Goal: Communication & Community: Ask a question

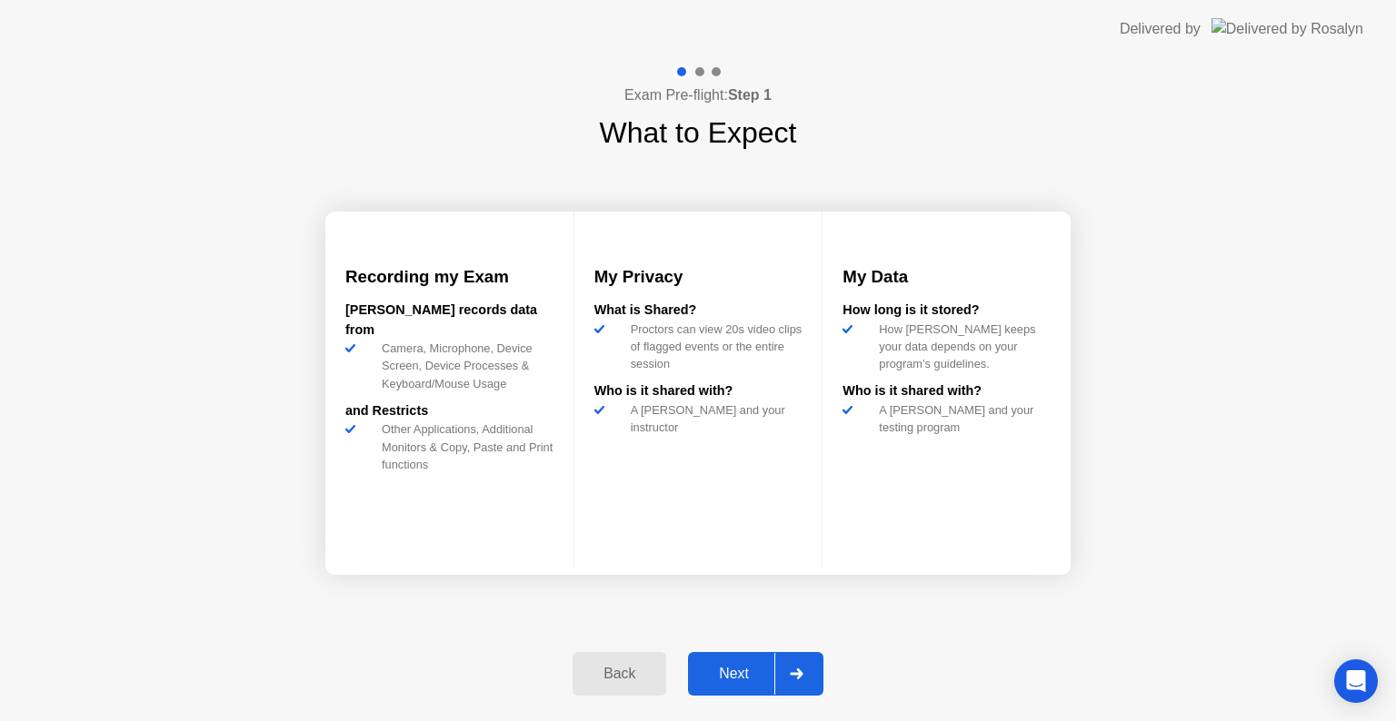
click at [745, 670] on div "Next" at bounding box center [733, 674] width 81 height 16
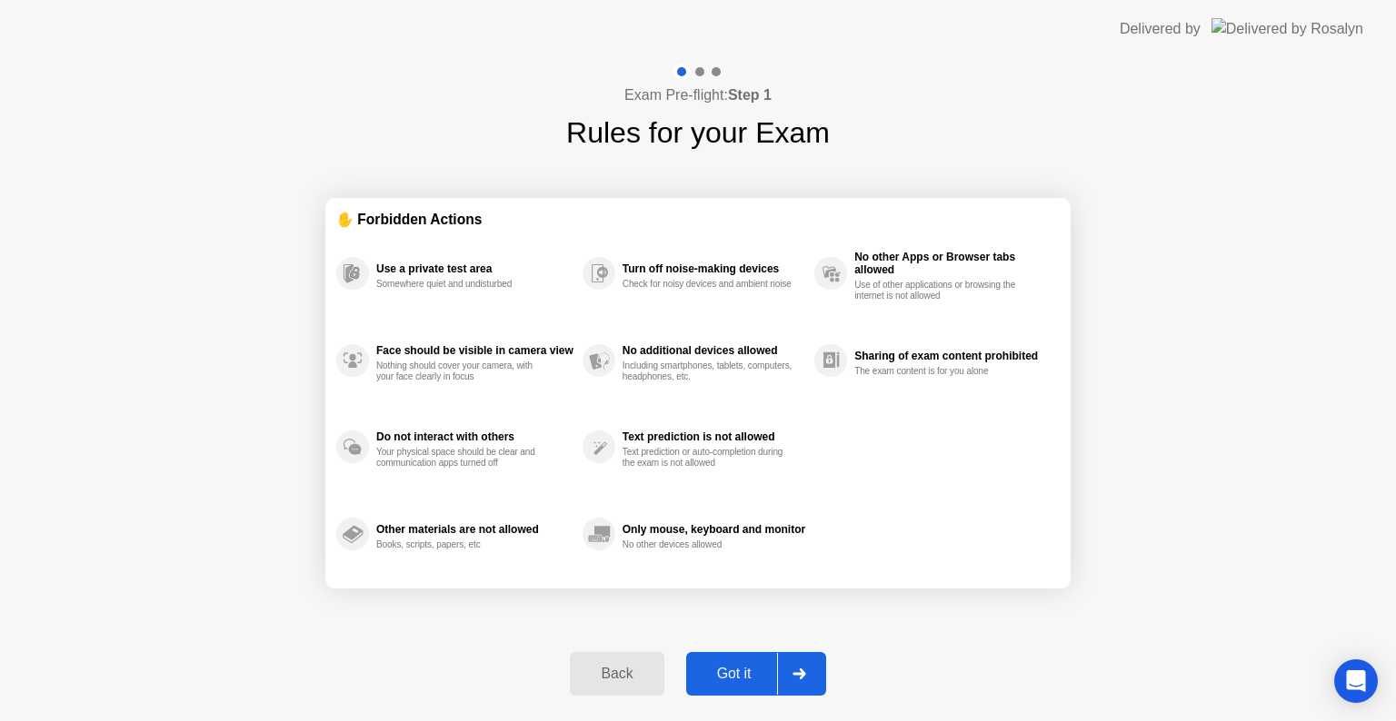
click at [761, 681] on div "Got it" at bounding box center [733, 674] width 85 height 16
select select "**********"
select select "*******"
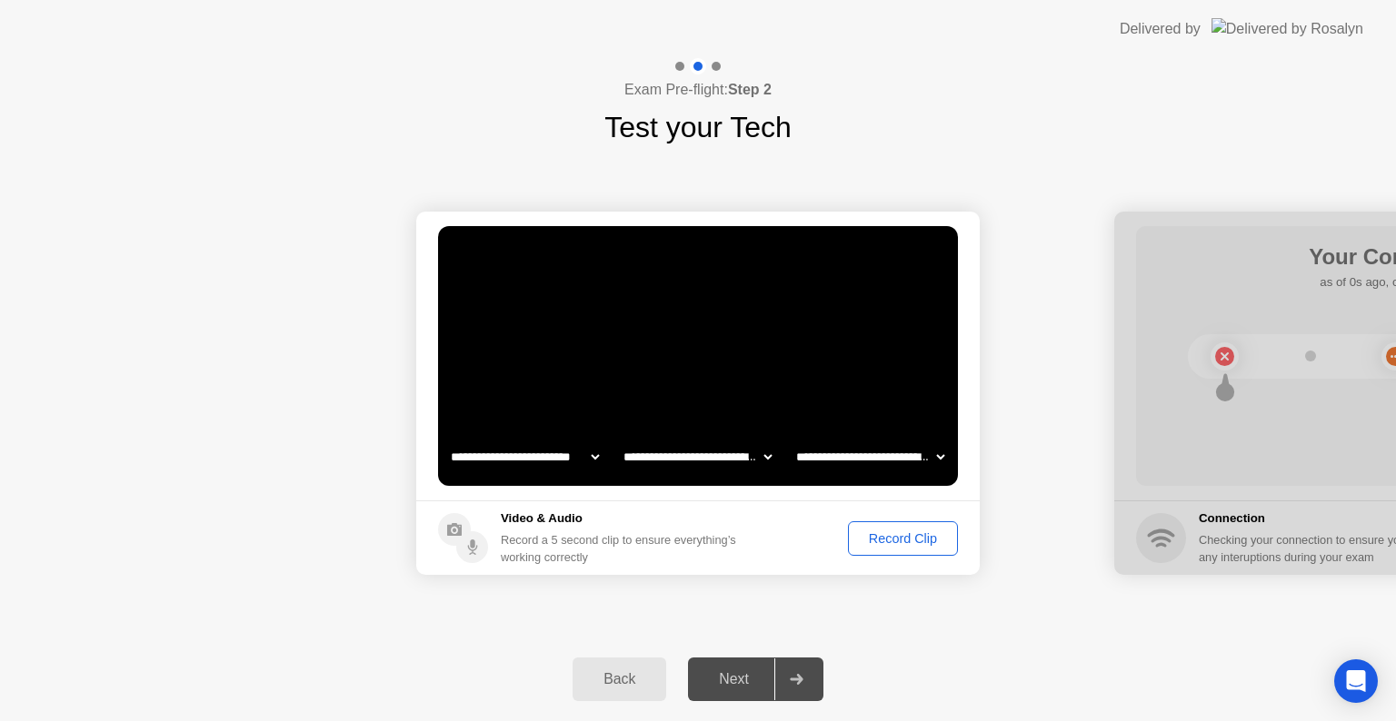
click at [925, 542] on div "Record Clip" at bounding box center [902, 539] width 97 height 15
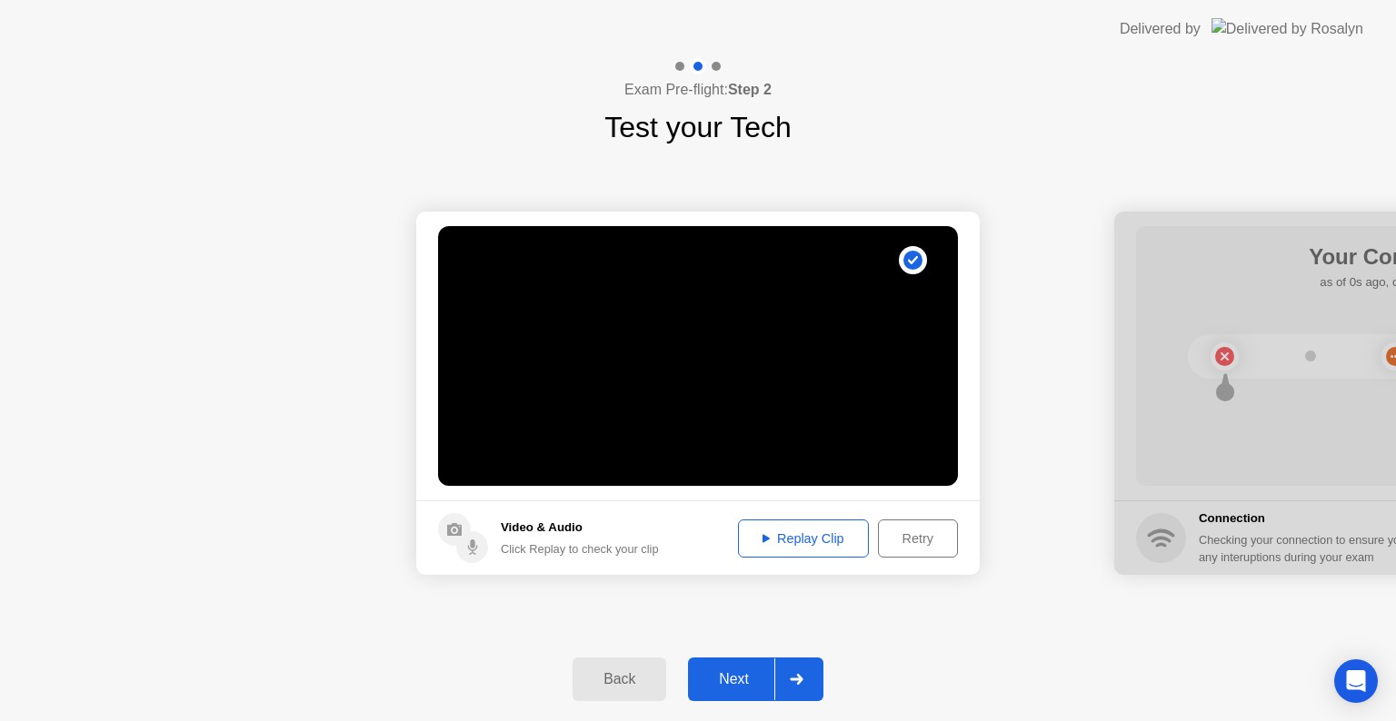
click at [730, 681] on div "Next" at bounding box center [733, 679] width 81 height 16
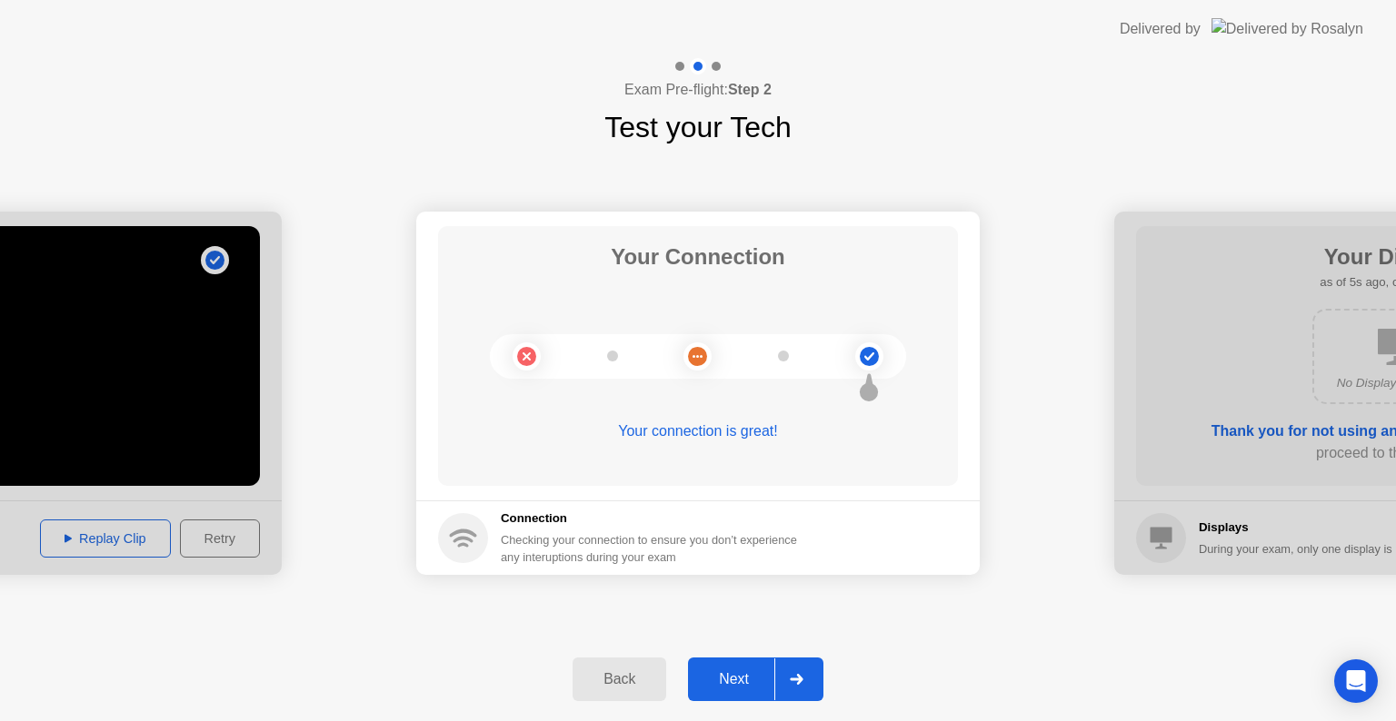
click at [767, 680] on div "Next" at bounding box center [733, 679] width 81 height 16
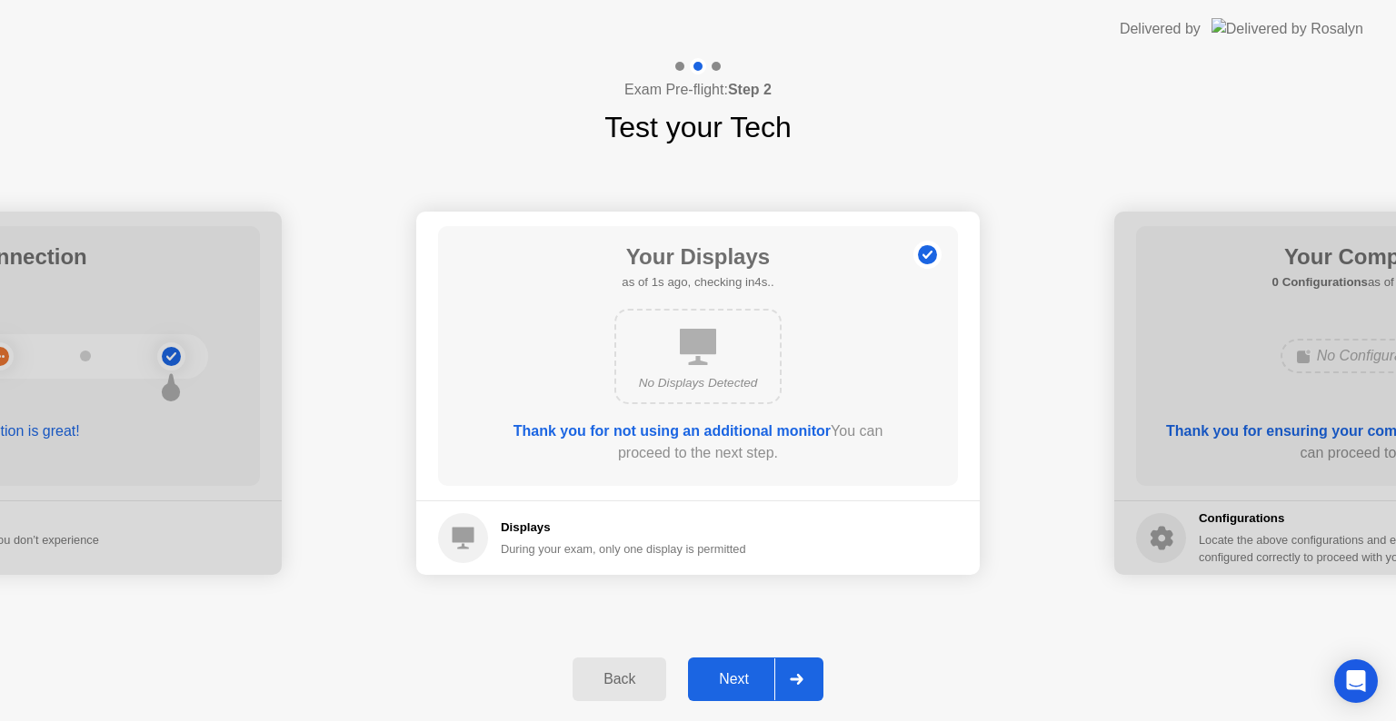
click at [755, 683] on div "Next" at bounding box center [733, 679] width 81 height 16
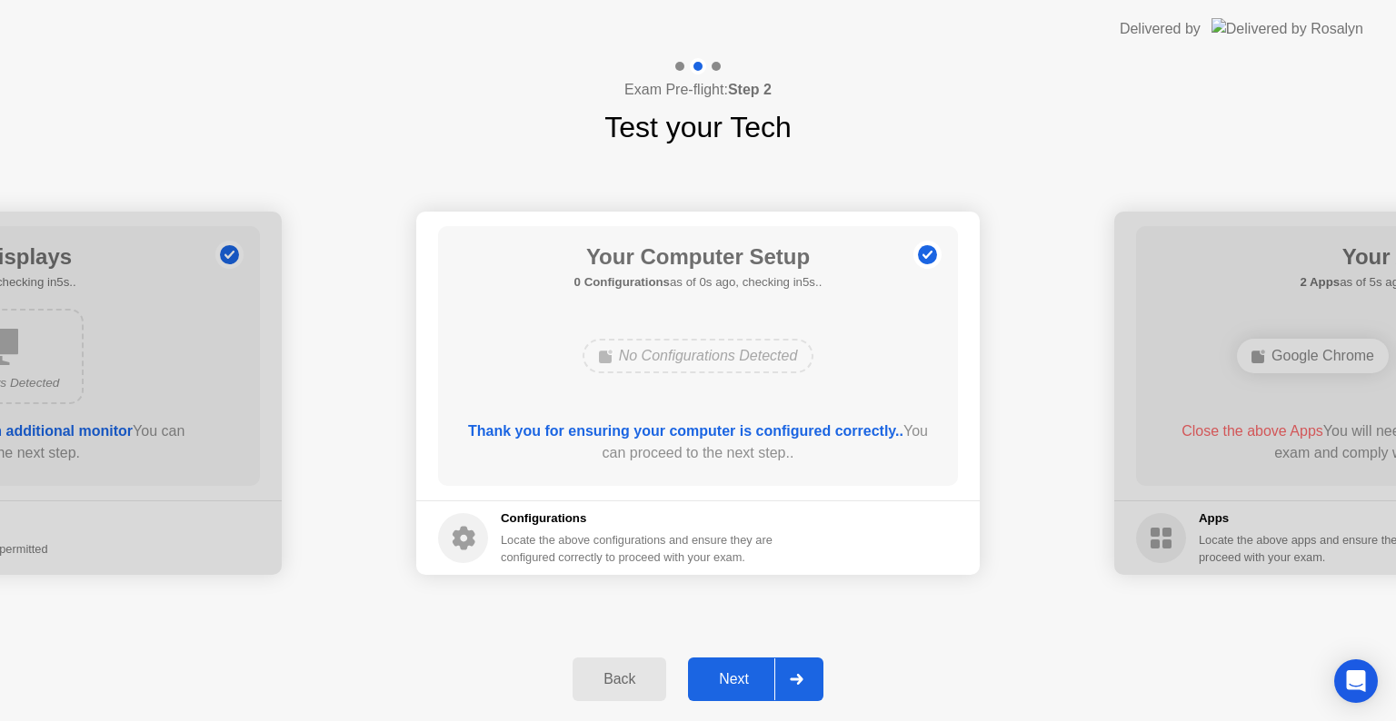
click at [729, 691] on button "Next" at bounding box center [755, 680] width 135 height 44
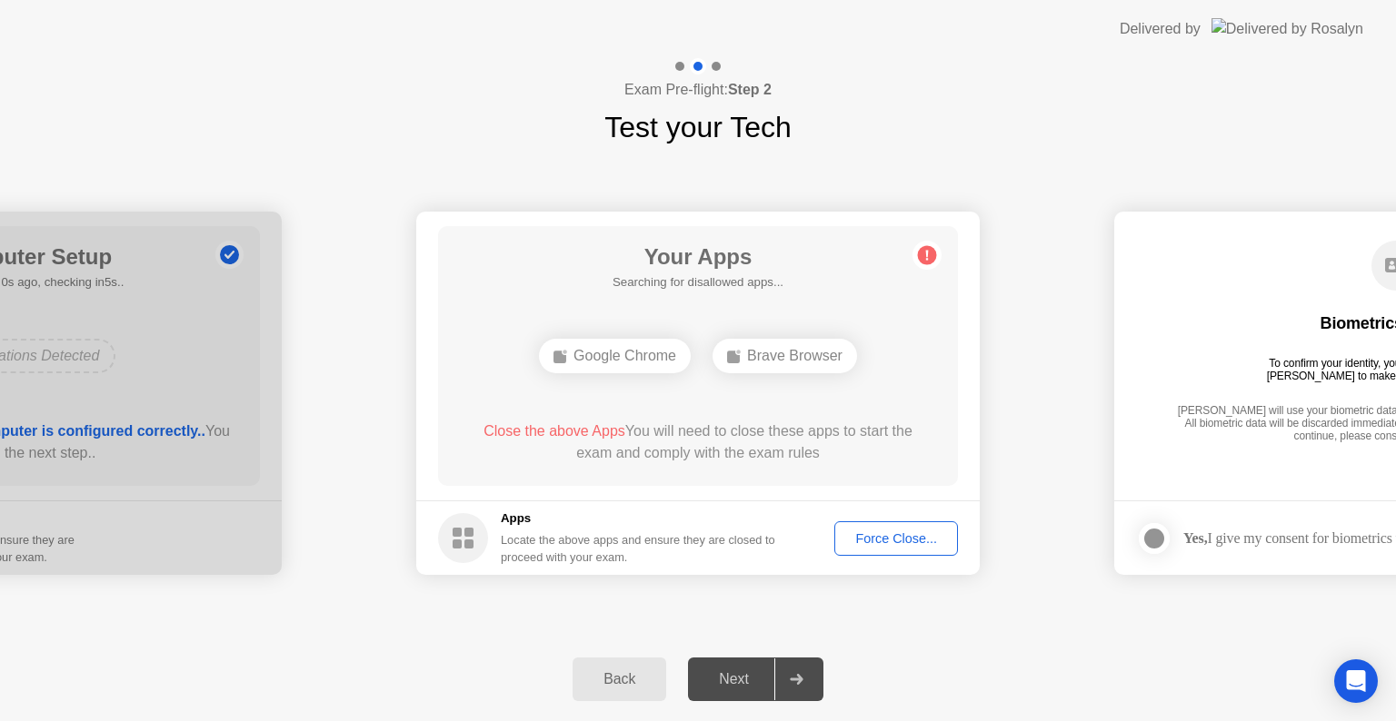
click at [916, 539] on div "Force Close..." at bounding box center [896, 539] width 111 height 15
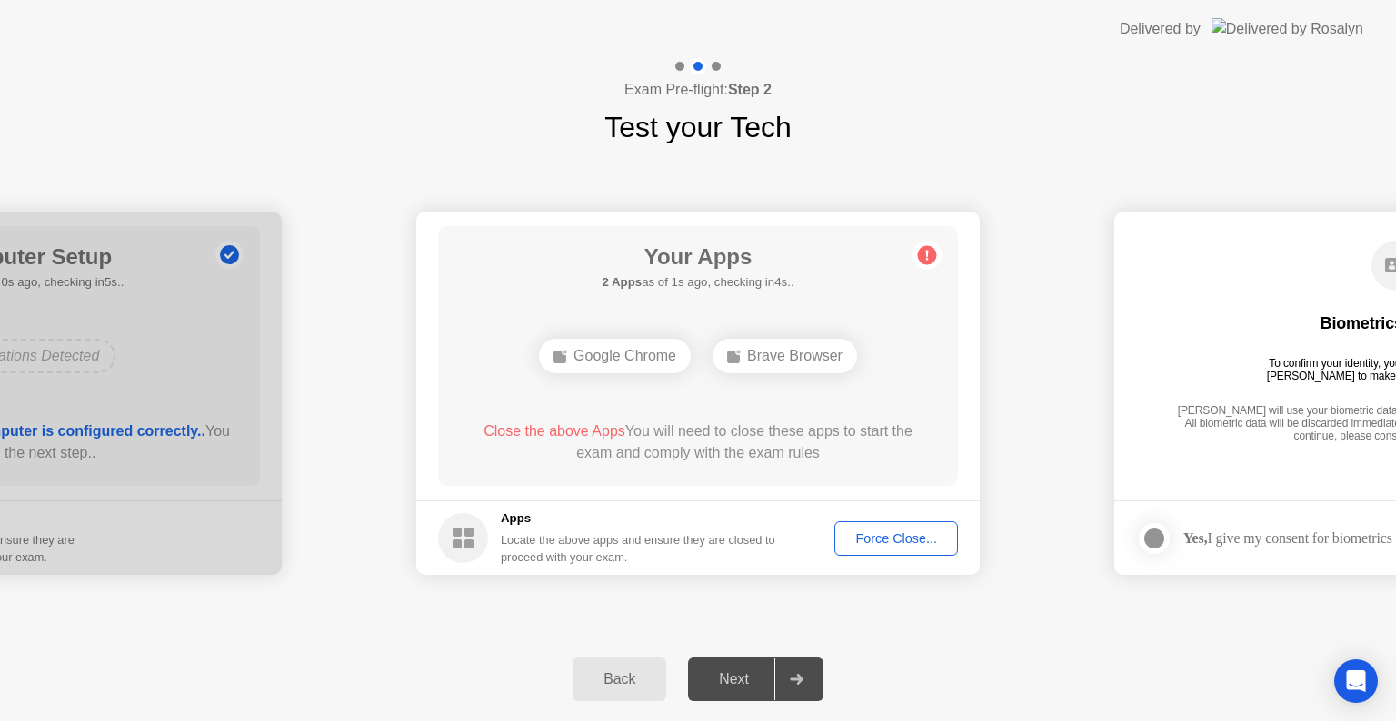
click at [883, 537] on div "Force Close..." at bounding box center [896, 539] width 111 height 15
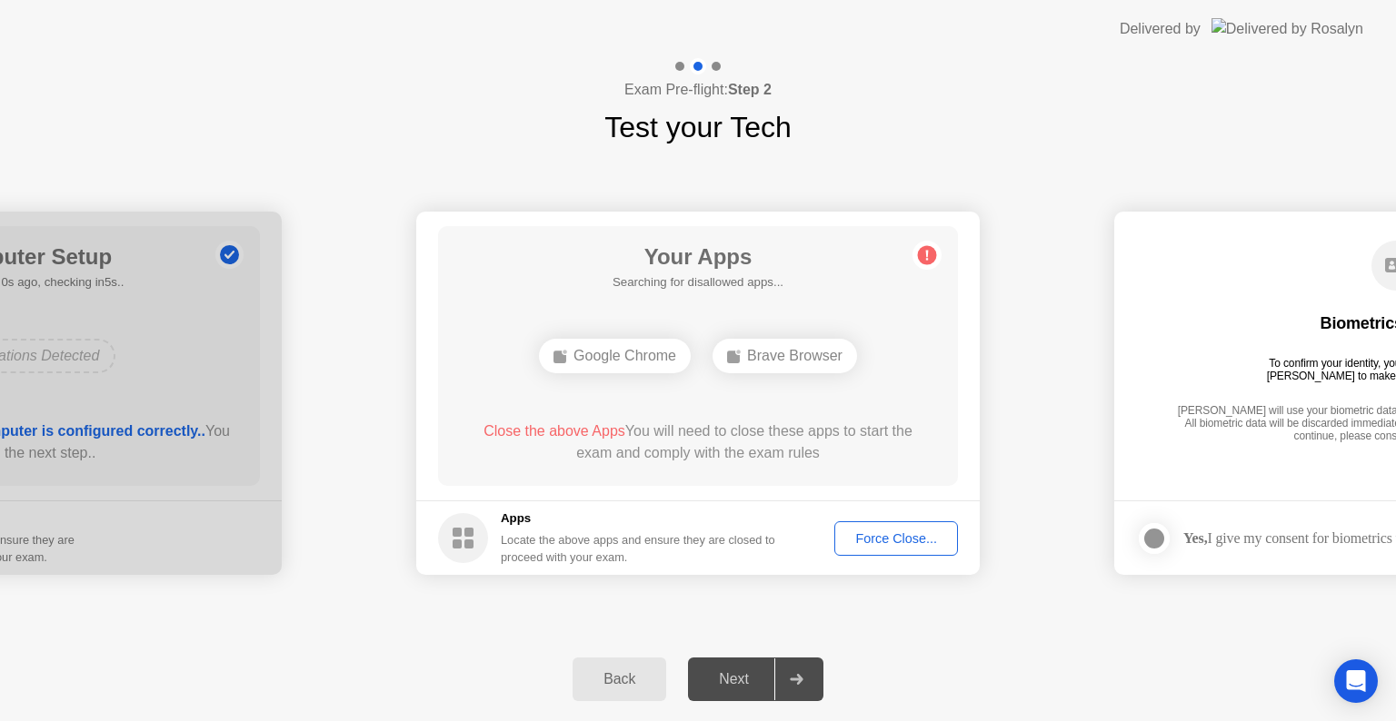
click at [874, 536] on div "Force Close..." at bounding box center [896, 539] width 111 height 15
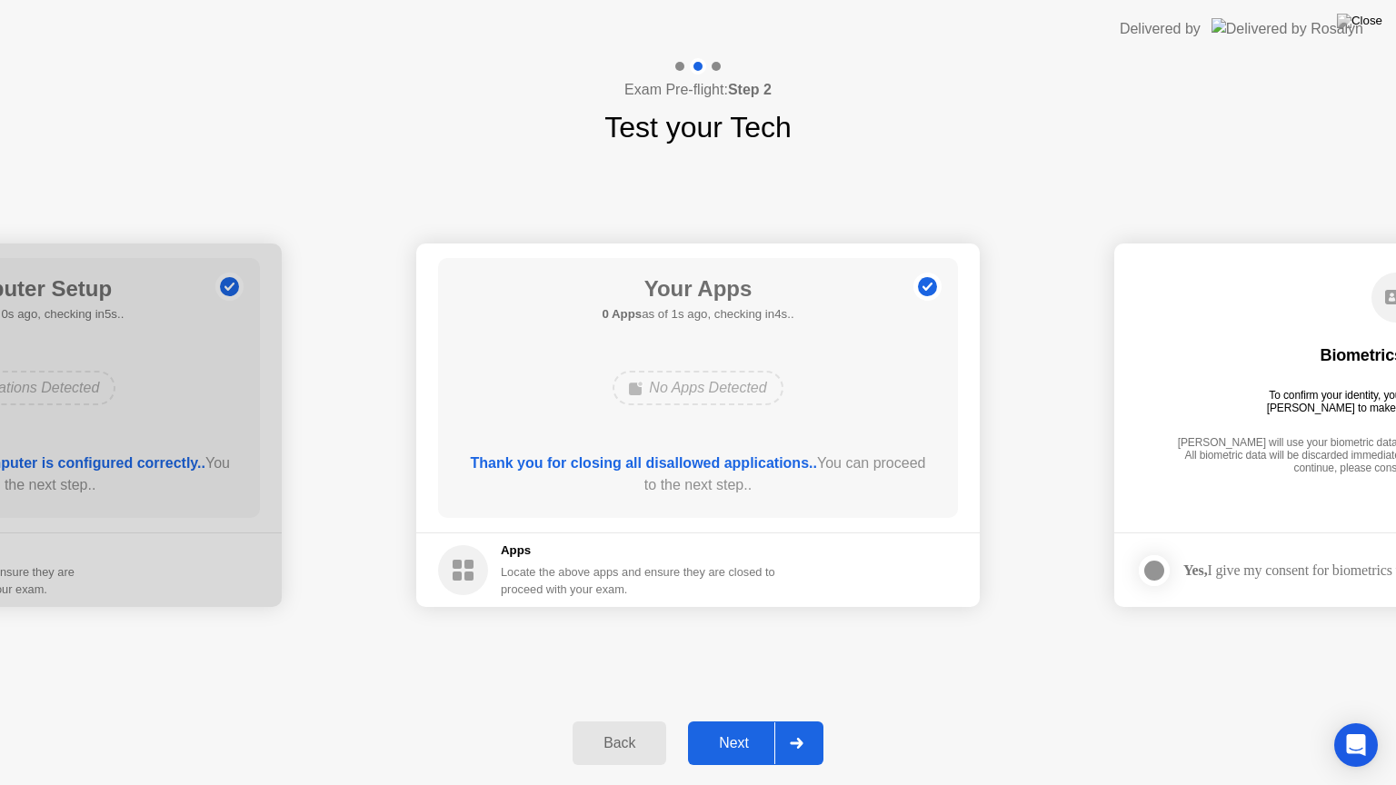
click at [754, 721] on div "Next" at bounding box center [733, 743] width 81 height 16
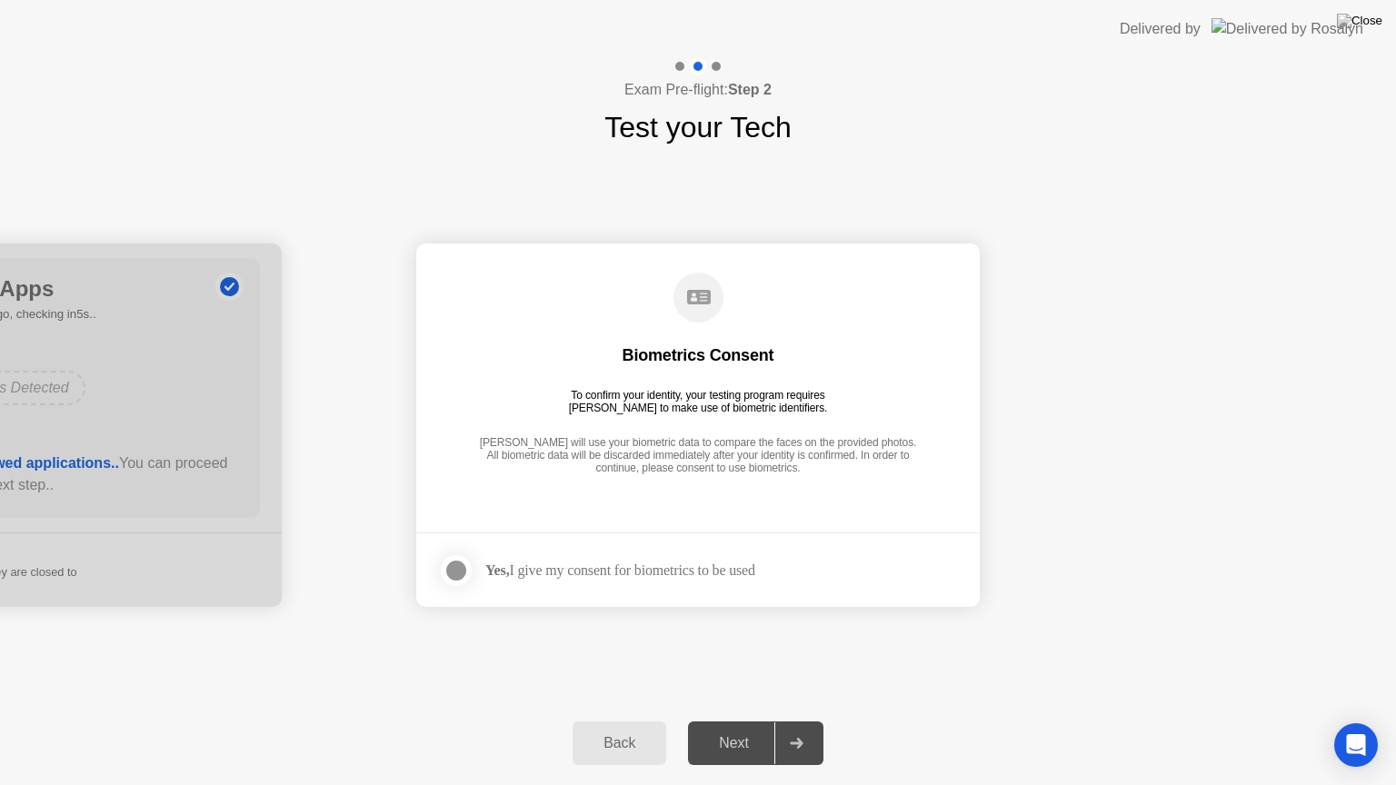
click at [505, 572] on strong "Yes," at bounding box center [497, 569] width 24 height 15
drag, startPoint x: 443, startPoint y: 567, endPoint x: 466, endPoint y: 568, distance: 23.6
click at [446, 567] on div at bounding box center [456, 571] width 22 height 22
click at [729, 721] on div "Next" at bounding box center [733, 743] width 81 height 16
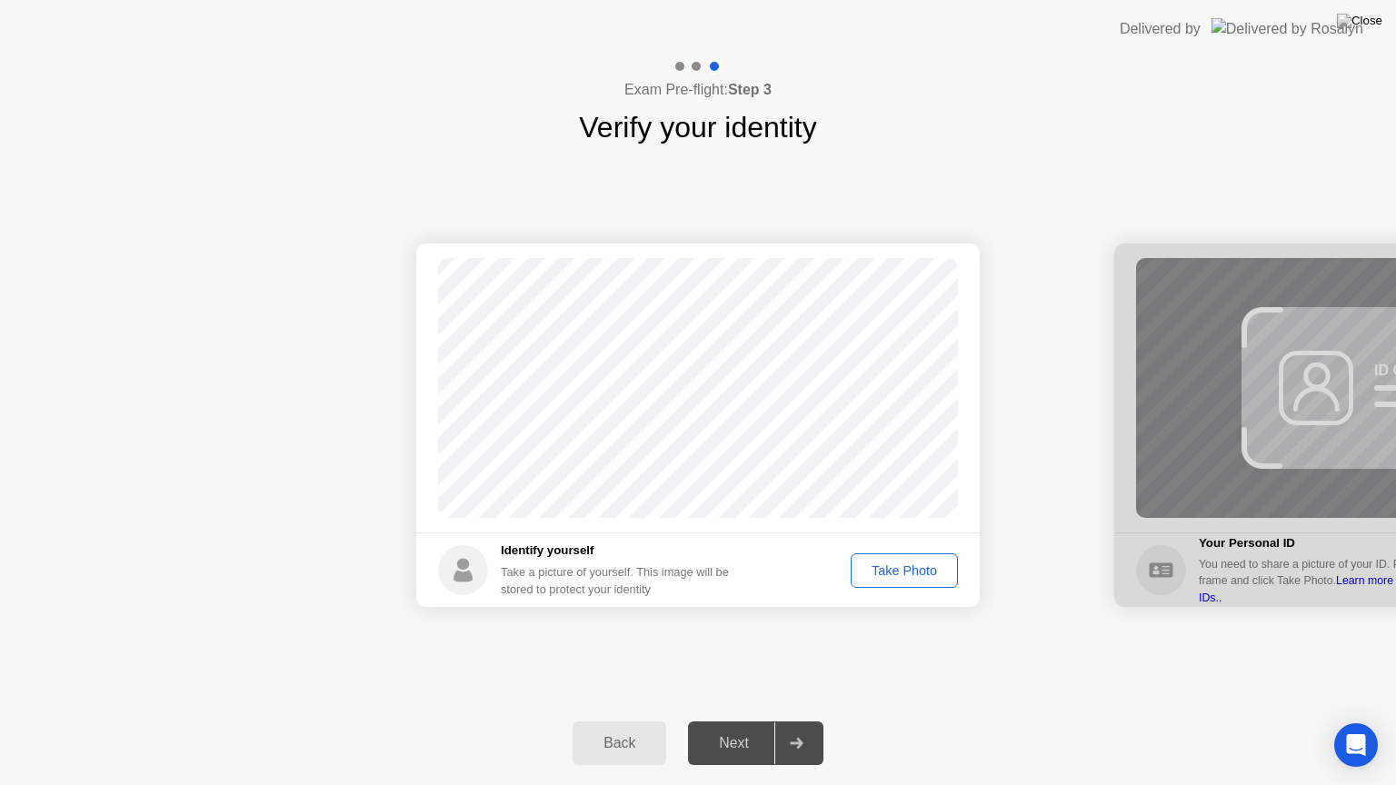
click at [887, 564] on div "Take Photo" at bounding box center [904, 570] width 95 height 15
click at [752, 721] on div "Next" at bounding box center [733, 743] width 81 height 16
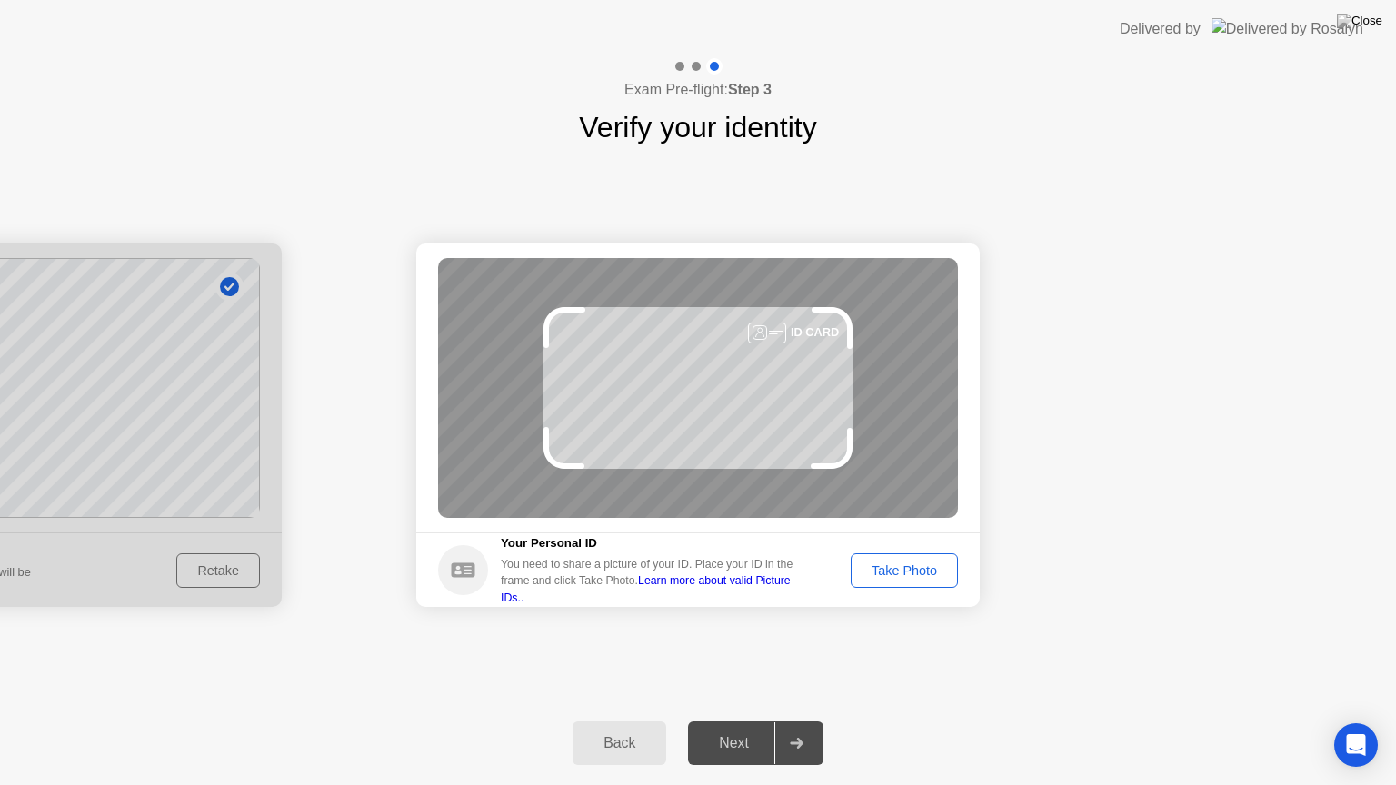
click at [913, 576] on div "Take Photo" at bounding box center [904, 570] width 95 height 15
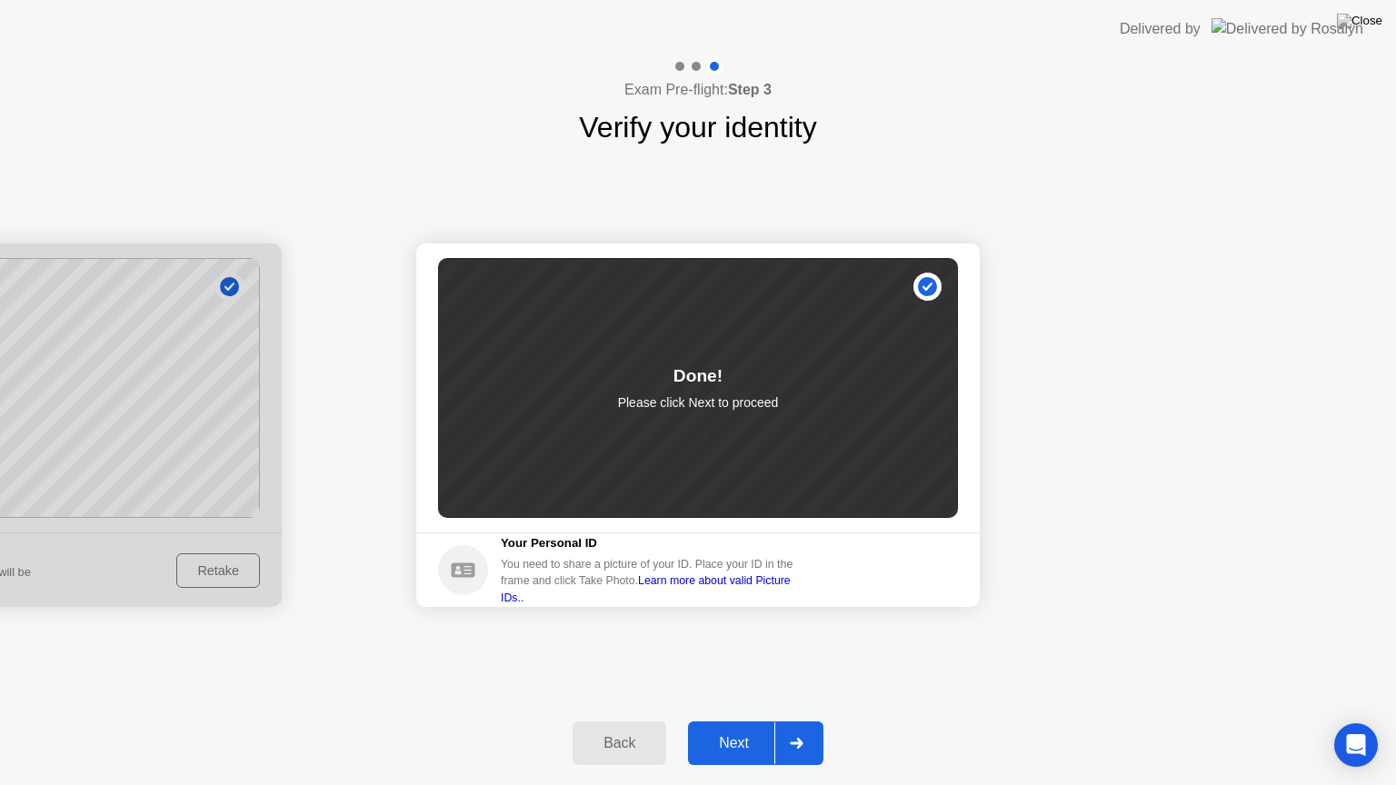
click at [746, 721] on div "Next" at bounding box center [733, 743] width 81 height 16
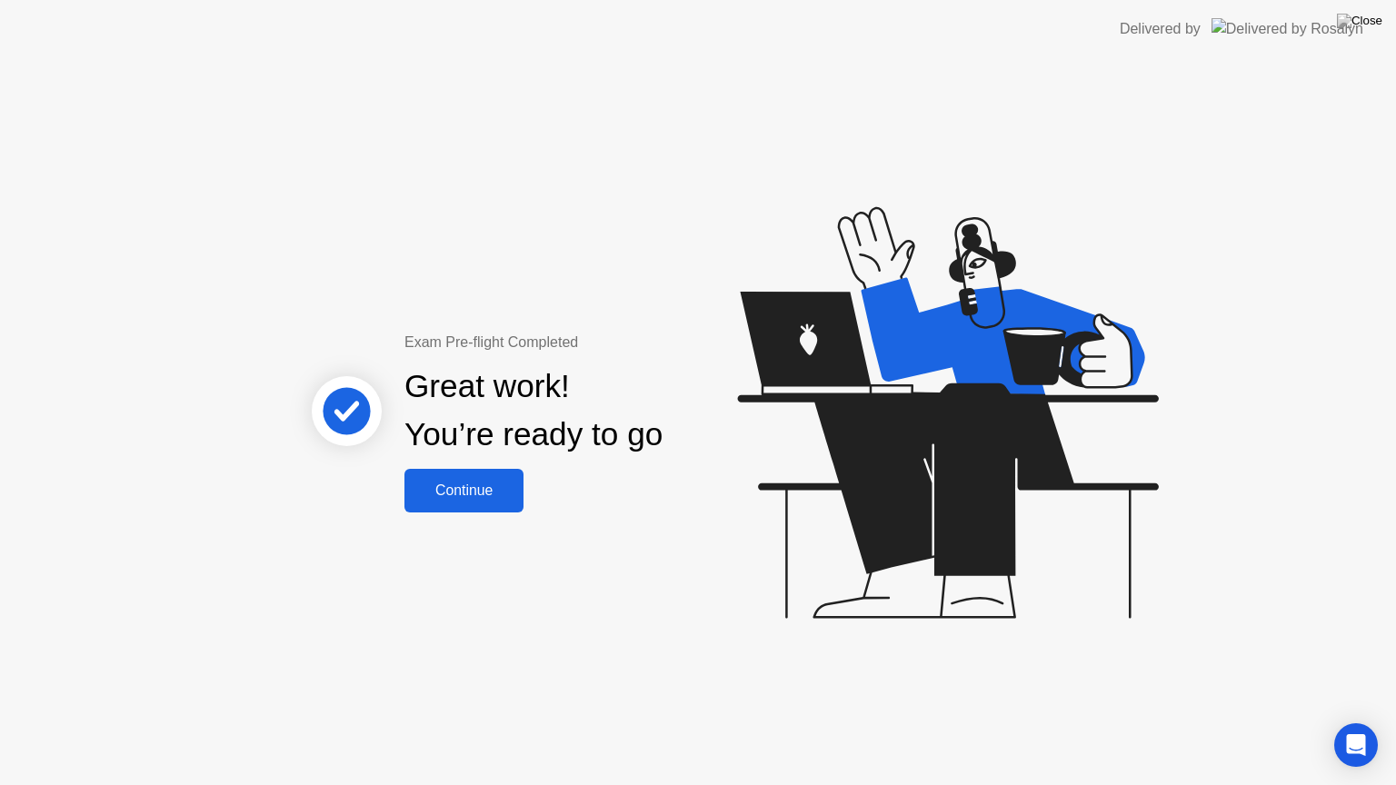
click at [489, 484] on div "Continue" at bounding box center [464, 490] width 108 height 16
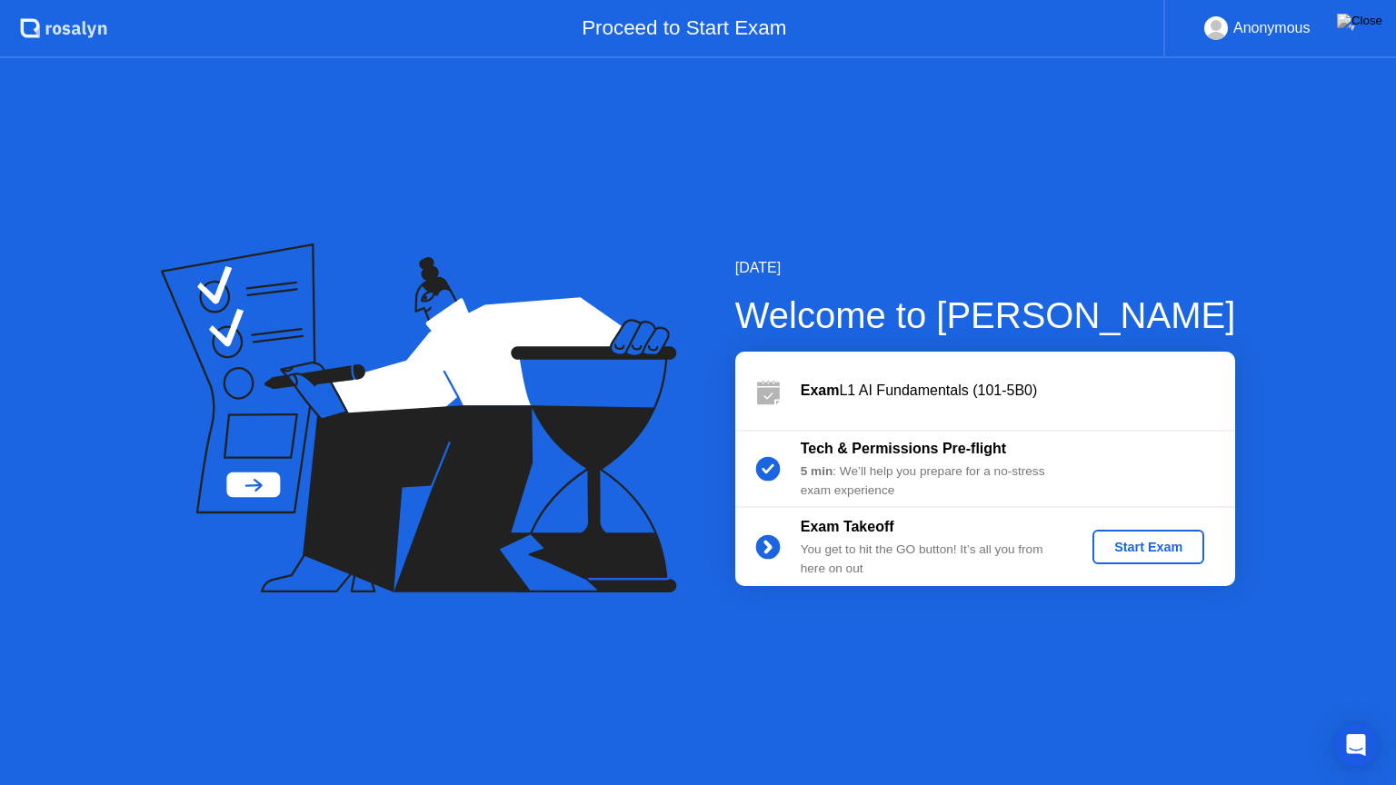
click at [1156, 552] on div "Start Exam" at bounding box center [1147, 547] width 97 height 15
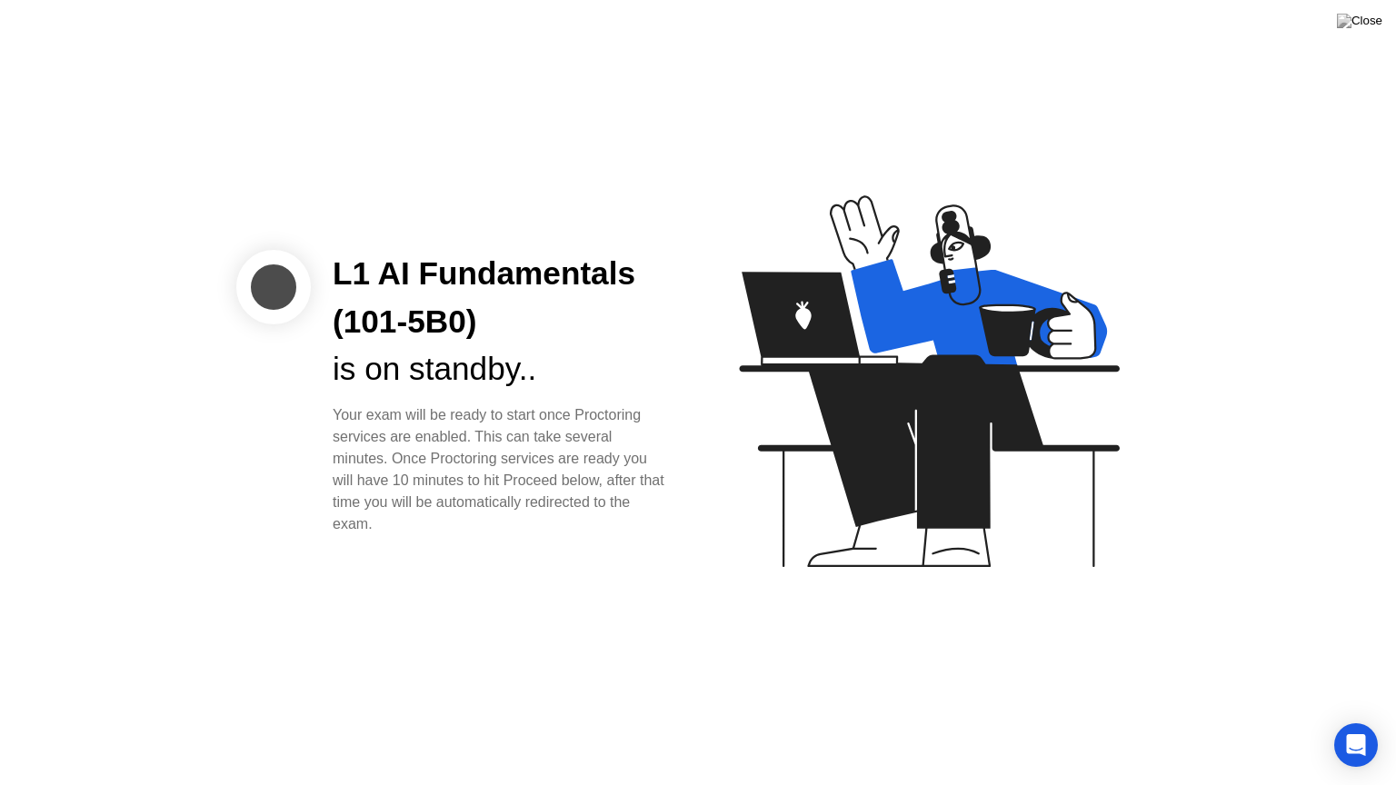
click at [276, 285] on div at bounding box center [273, 287] width 75 height 75
drag, startPoint x: 331, startPoint y: 269, endPoint x: 673, endPoint y: 409, distance: 370.0
click at [673, 409] on div "L1 AI Fundamentals (101-5B0) is on standby.. Your exam will be ready to start o…" at bounding box center [501, 392] width 380 height 285
click at [783, 280] on icon at bounding box center [929, 381] width 380 height 372
click at [1341, 721] on div "Open Intercom Messenger" at bounding box center [1356, 745] width 48 height 48
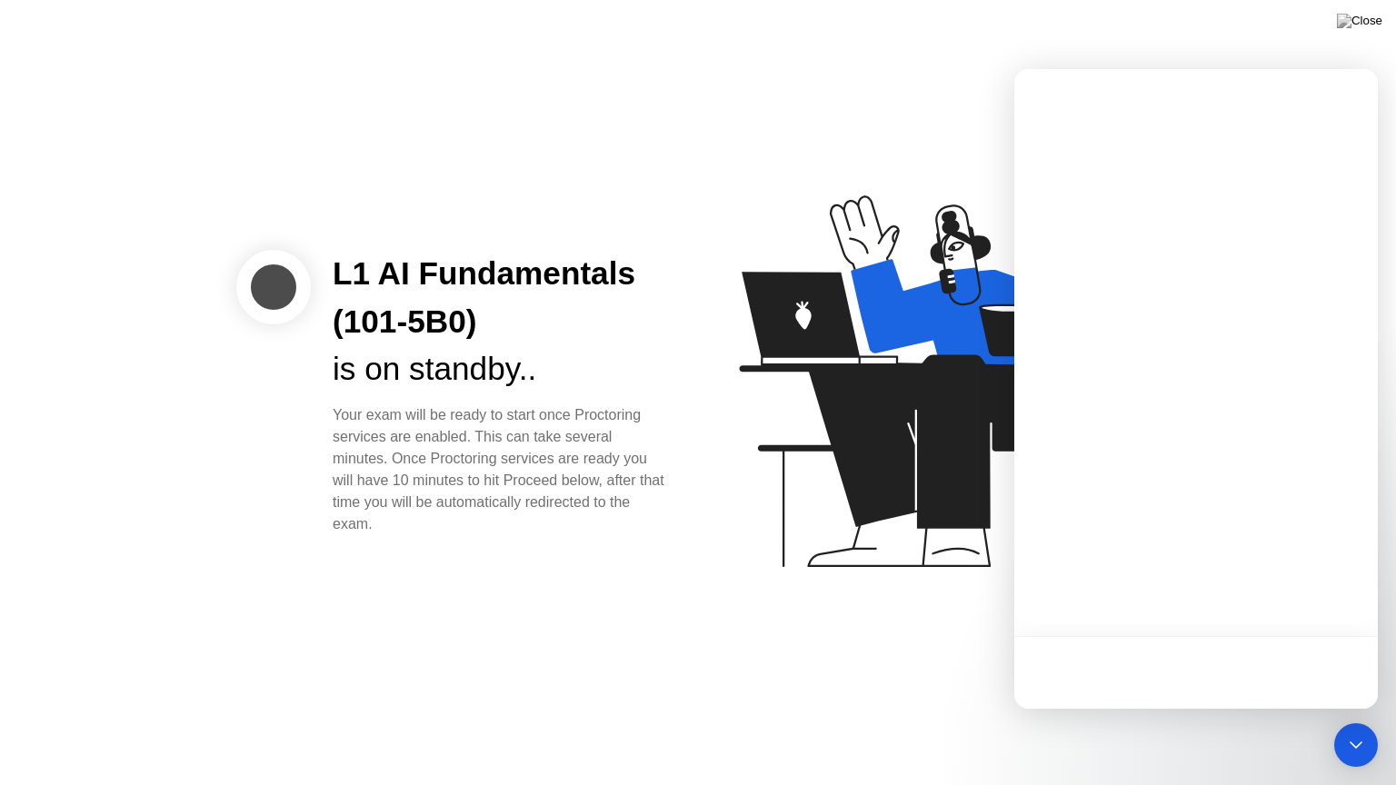
click at [621, 501] on div "Your exam will be ready to start once Proctoring services are enabled. This can…" at bounding box center [501, 469] width 336 height 131
drag, startPoint x: 702, startPoint y: 531, endPoint x: 589, endPoint y: 505, distance: 116.4
click at [536, 491] on div "L1 AI Fundamentals (101-5B0) is on standby.. Your exam will be ready to start o…" at bounding box center [698, 392] width 1396 height 785
click at [1178, 676] on div at bounding box center [1195, 672] width 363 height 73
click at [1169, 652] on div at bounding box center [1195, 672] width 363 height 73
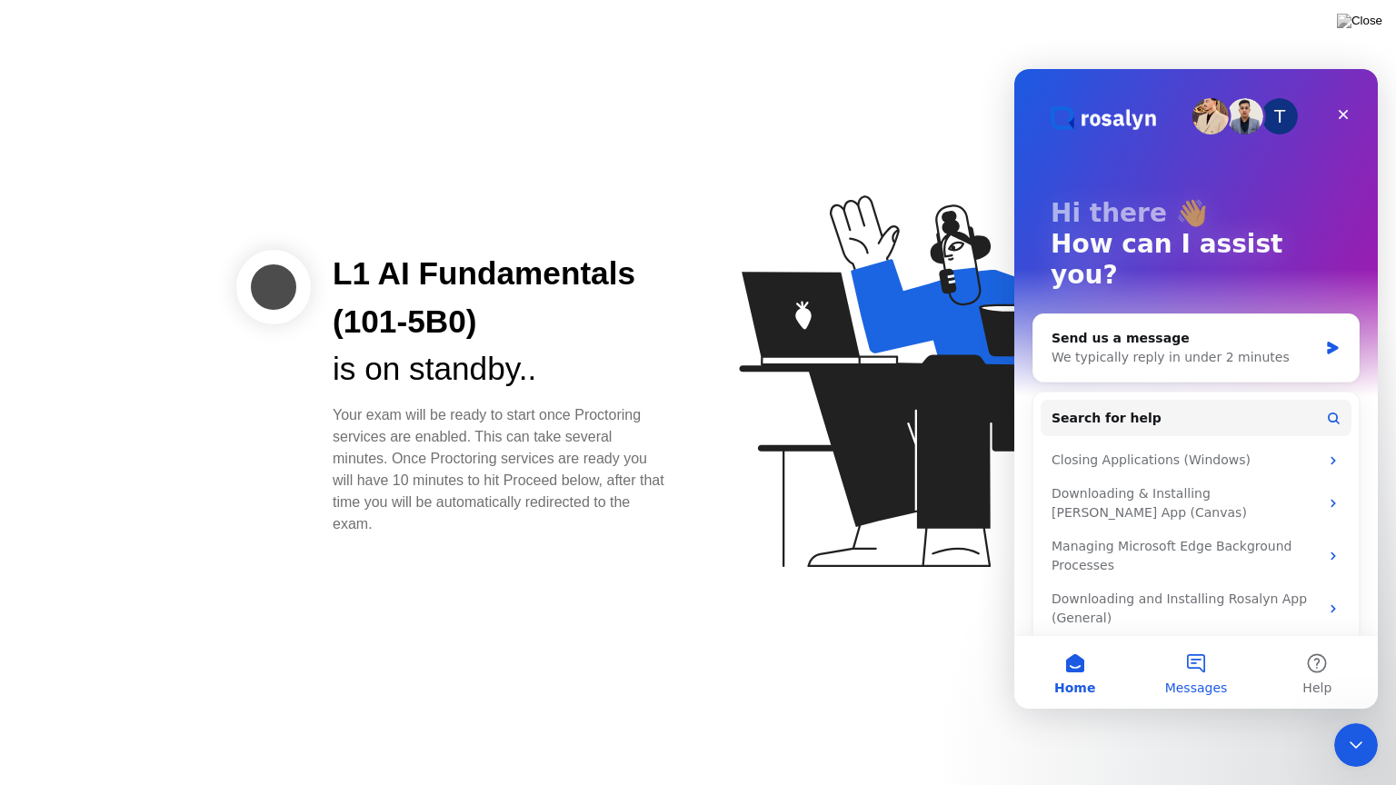
click at [1229, 676] on button "Messages" at bounding box center [1195, 672] width 121 height 73
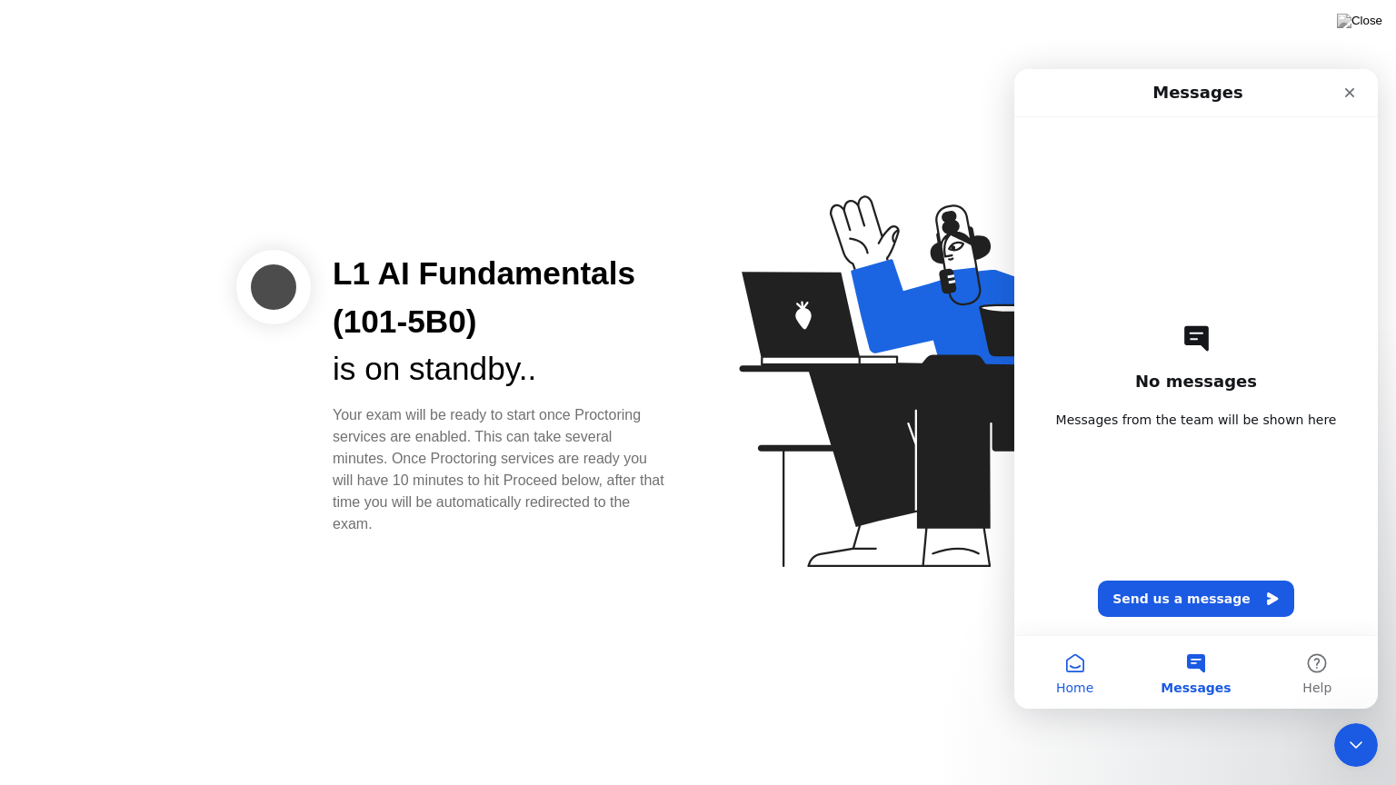
click at [1062, 671] on button "Home" at bounding box center [1074, 672] width 121 height 73
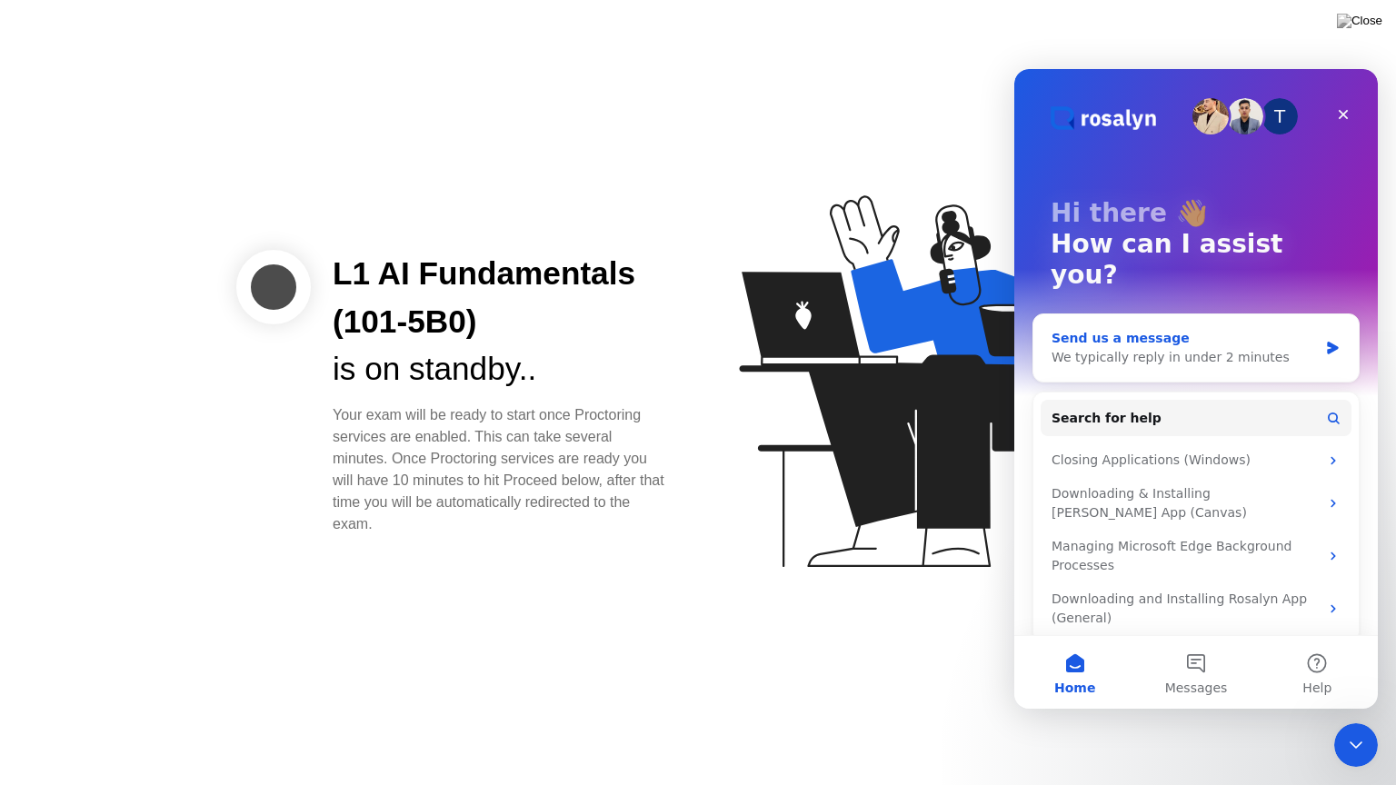
click at [1167, 348] on div "We typically reply in under 2 minutes" at bounding box center [1184, 357] width 266 height 19
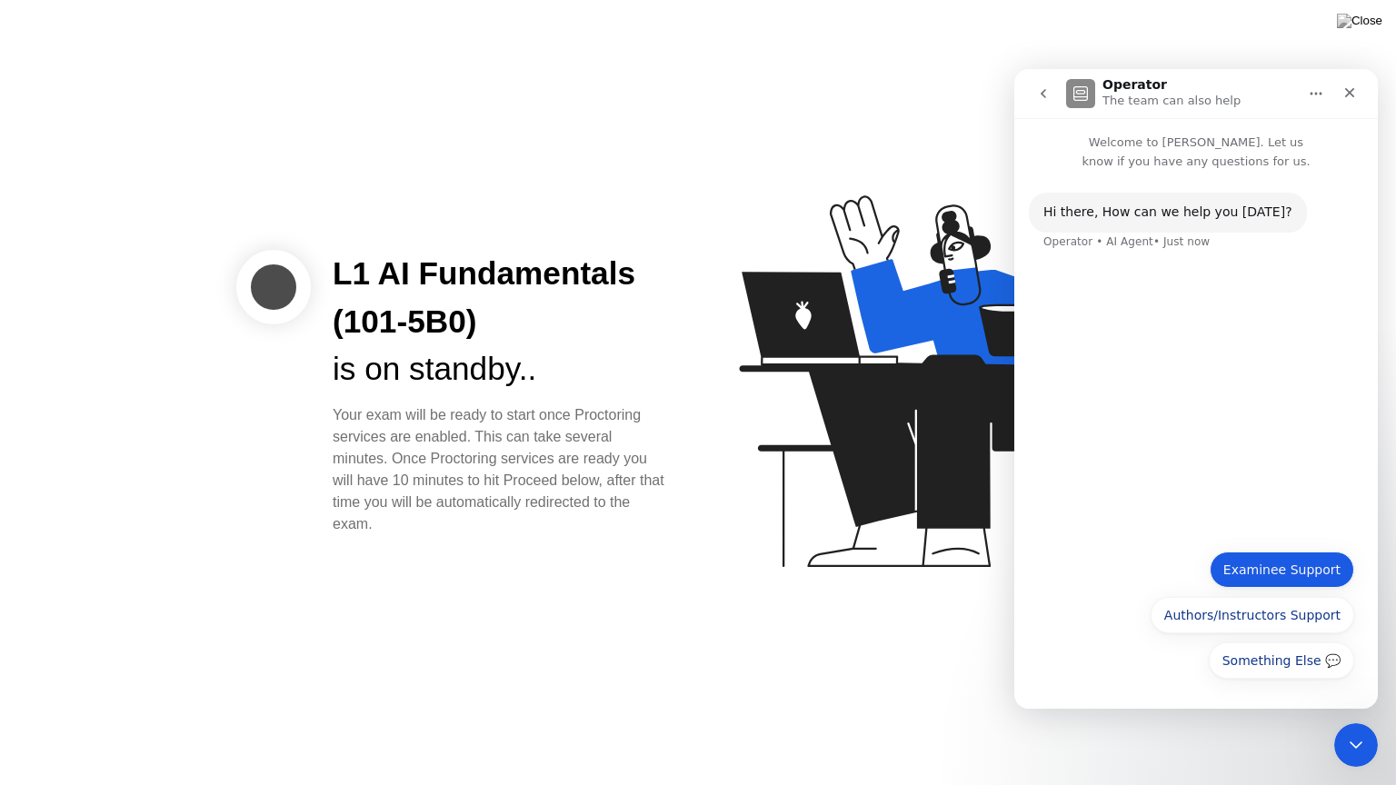
click at [1301, 576] on button "Examinee Support" at bounding box center [1281, 570] width 144 height 36
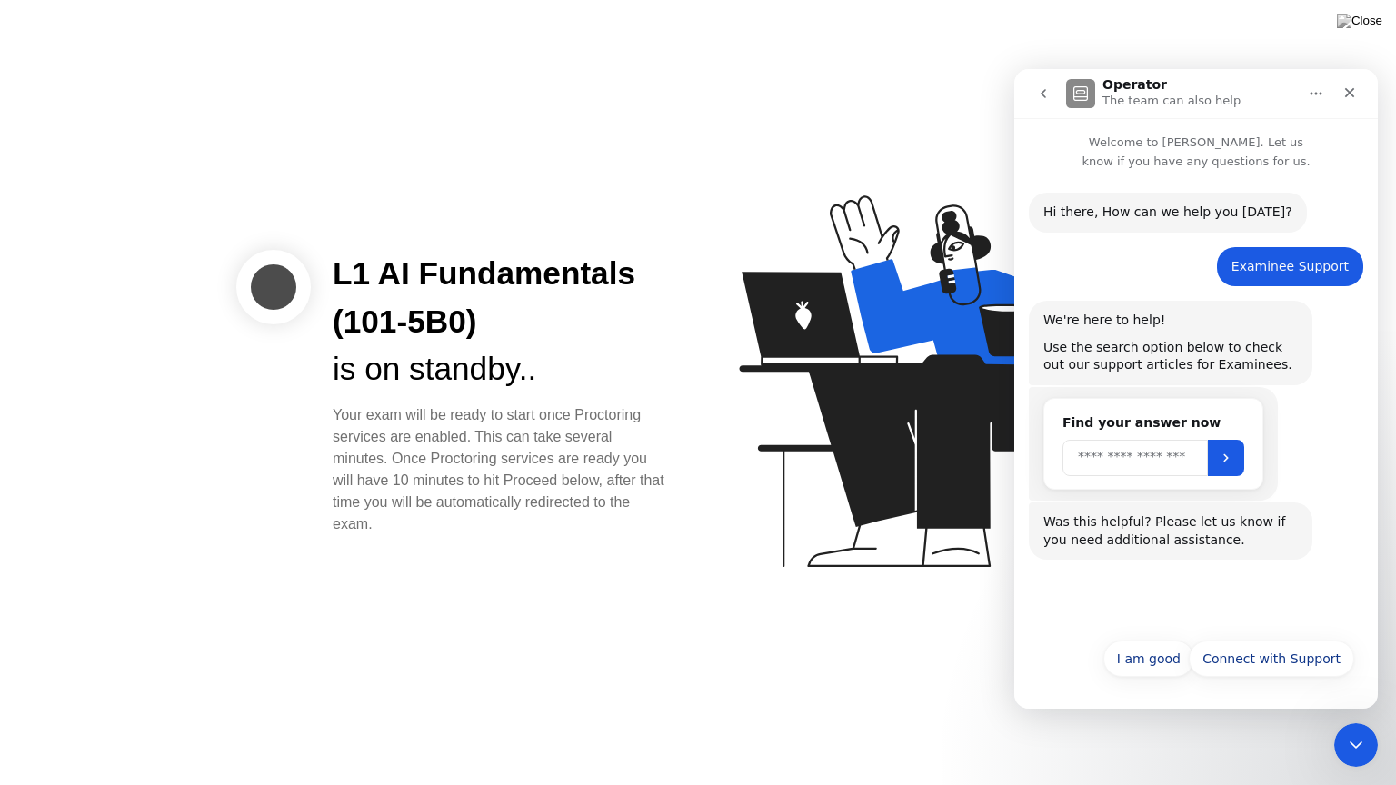
click at [1130, 462] on input "Search" at bounding box center [1134, 458] width 145 height 36
type input "**********"
click at [1233, 451] on icon "Submit" at bounding box center [1226, 458] width 15 height 15
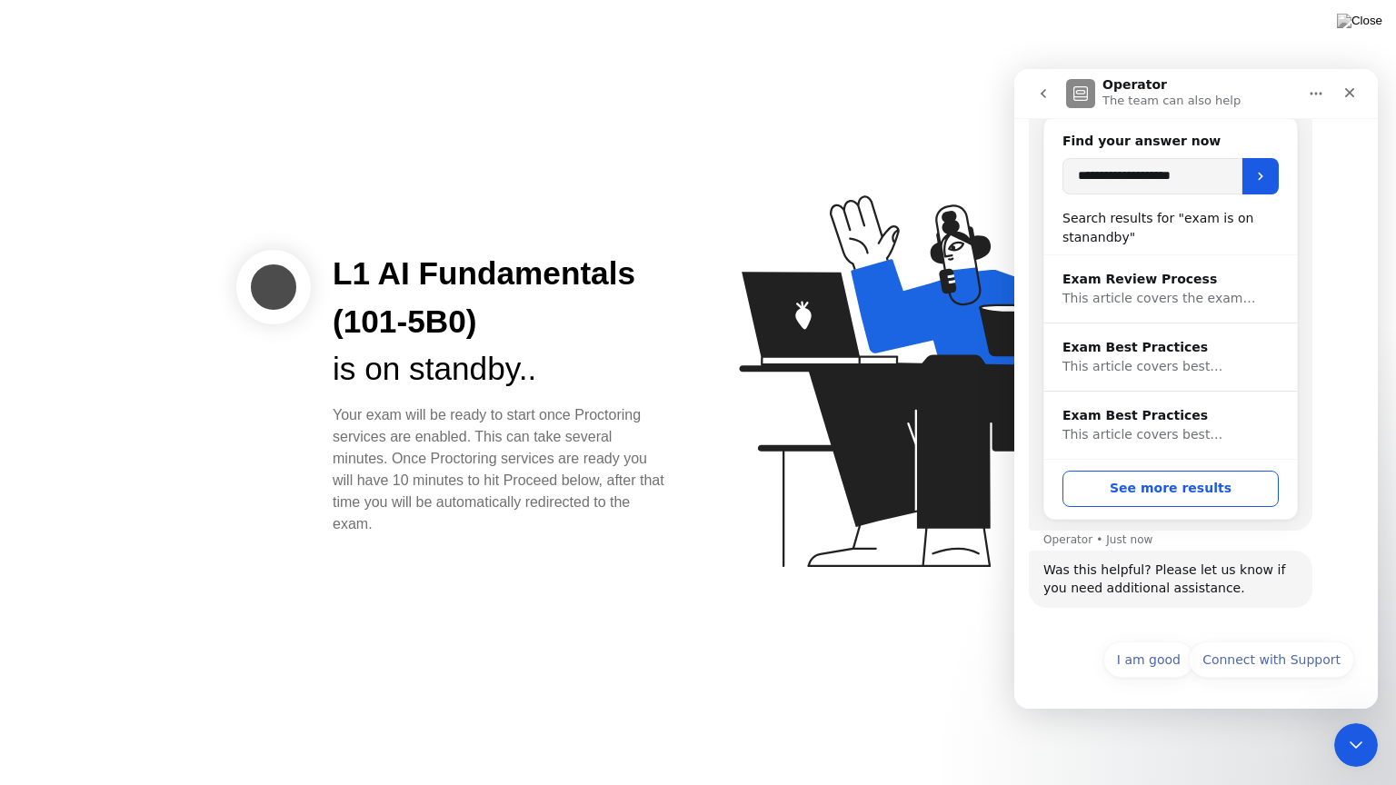
scroll to position [283, 0]
click at [1196, 492] on button "See more results" at bounding box center [1170, 488] width 216 height 36
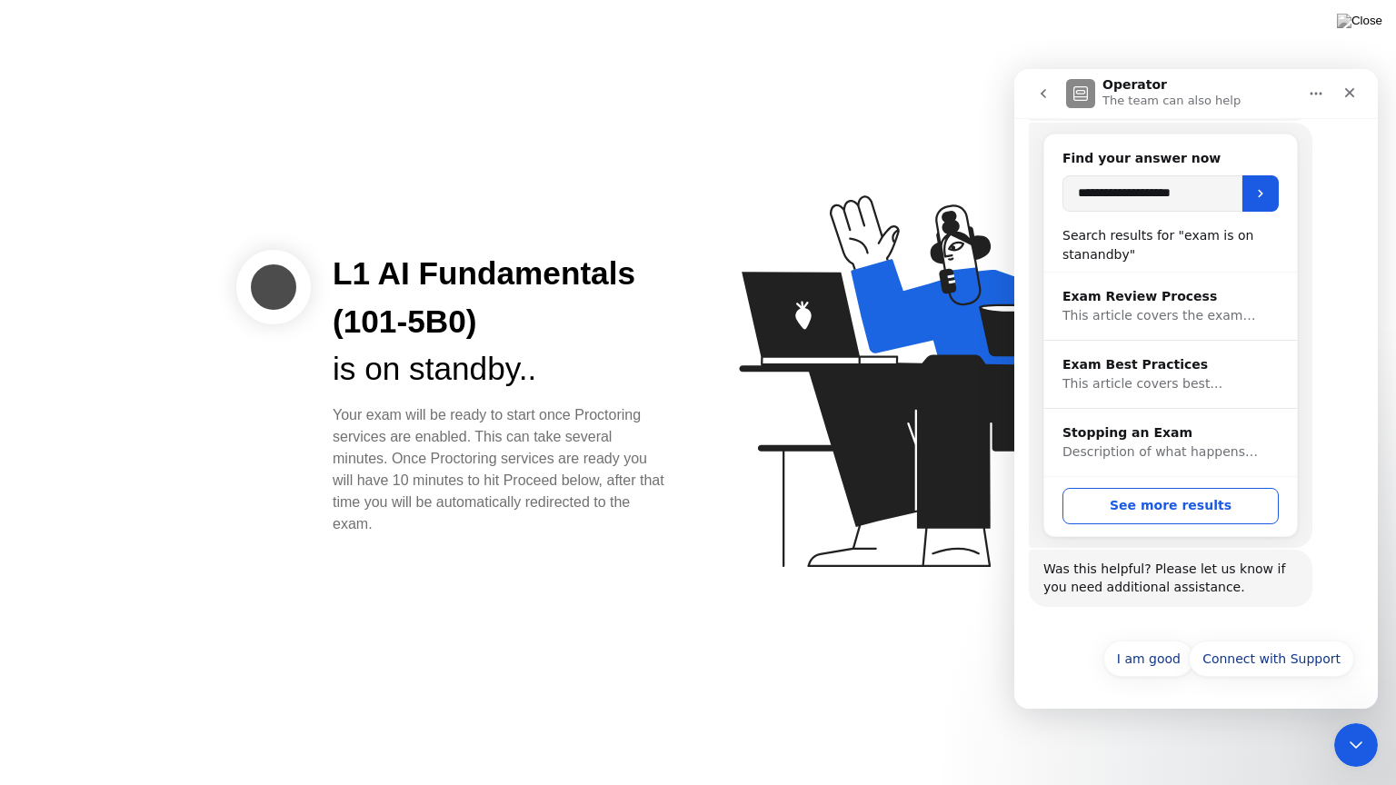
scroll to position [264, 0]
click at [1287, 658] on button "Connect with Support" at bounding box center [1271, 659] width 165 height 36
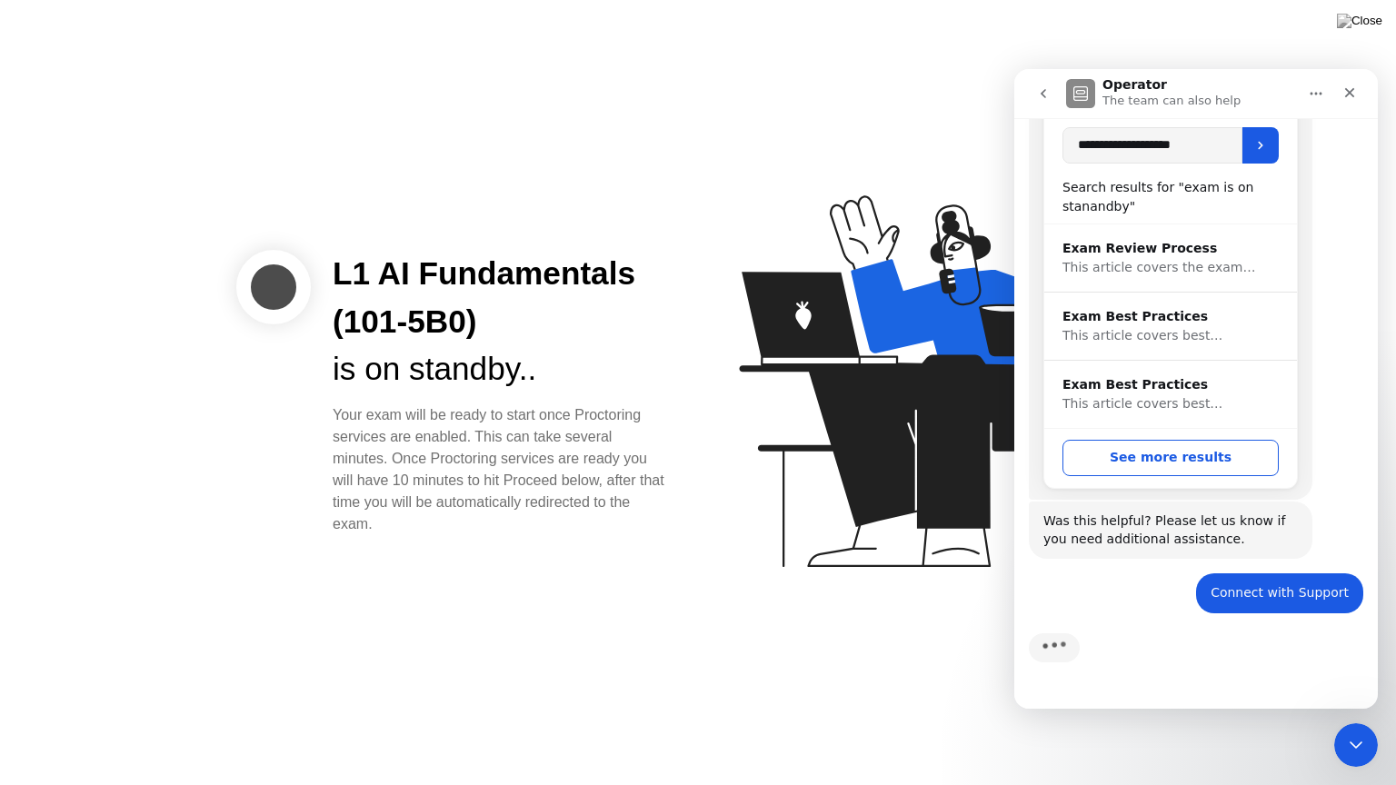
scroll to position [529, 0]
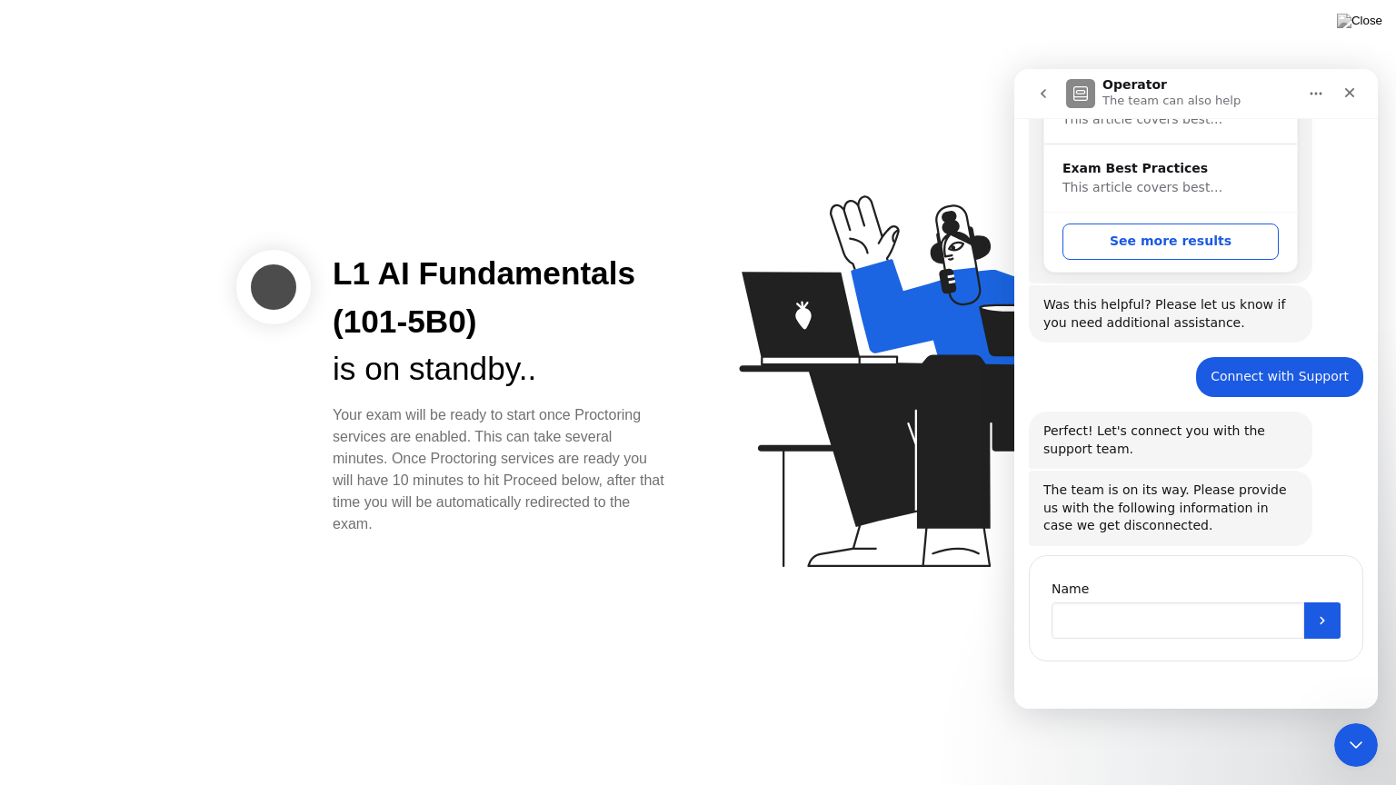
click at [1084, 628] on input "Name" at bounding box center [1177, 620] width 253 height 36
type input "**********"
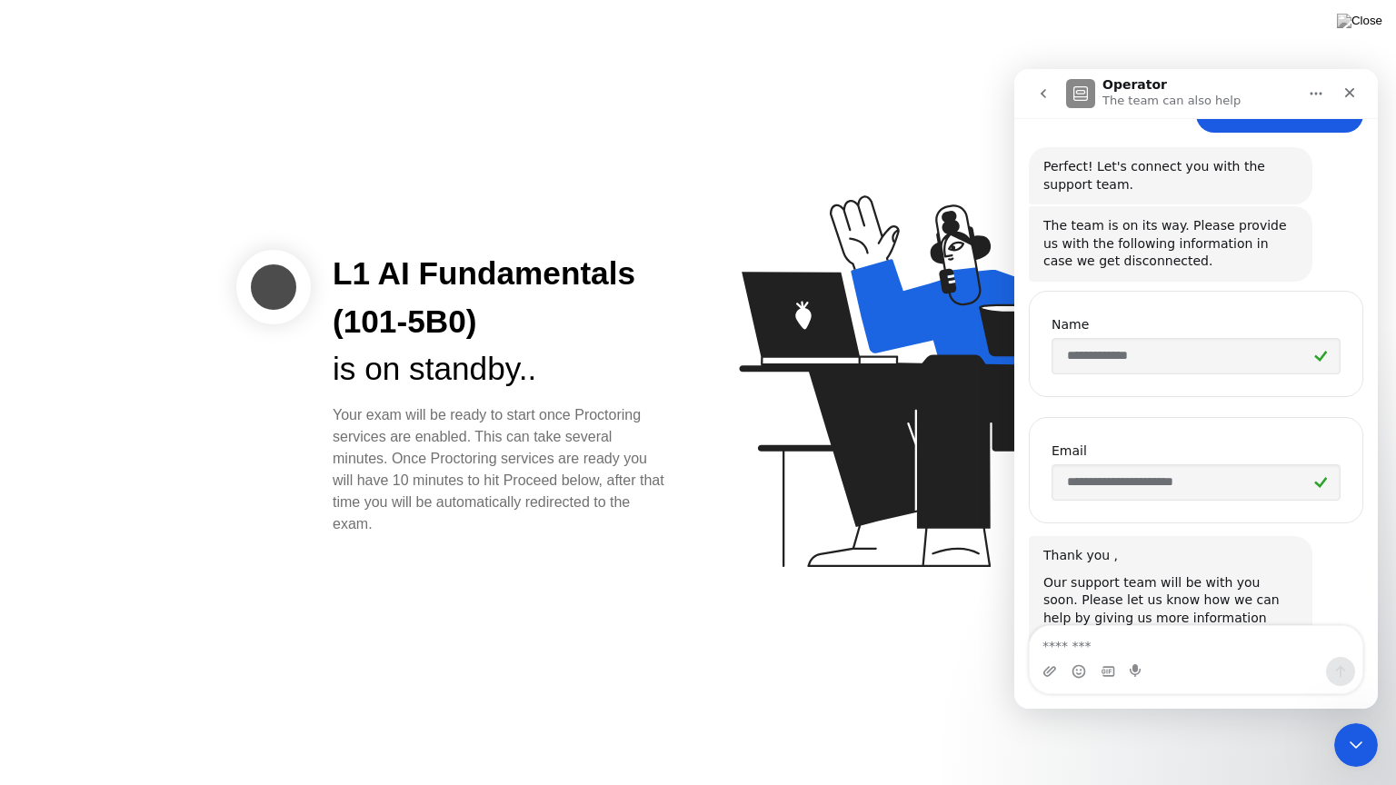
scroll to position [842, 0]
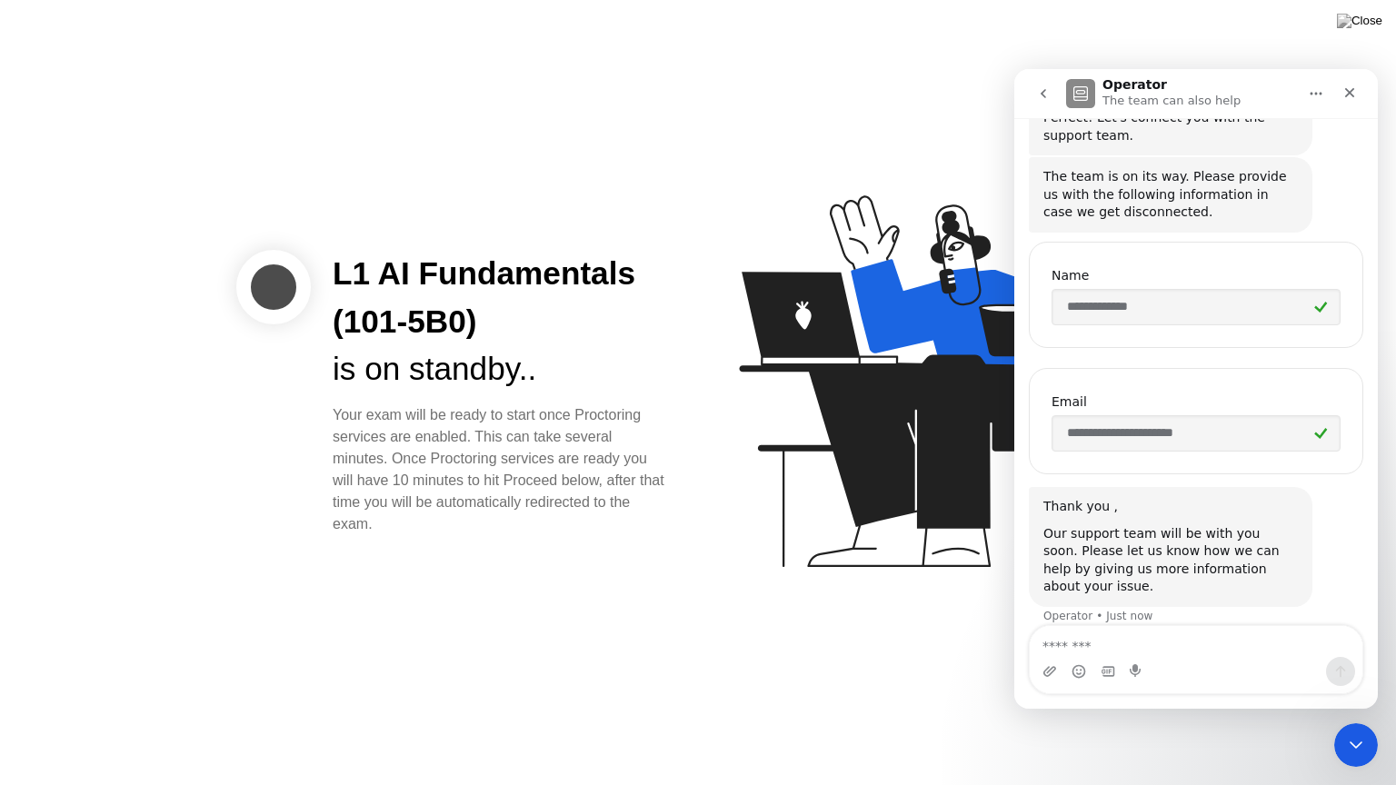
click at [1139, 644] on textarea "Message…" at bounding box center [1196, 641] width 333 height 31
type textarea "**********"
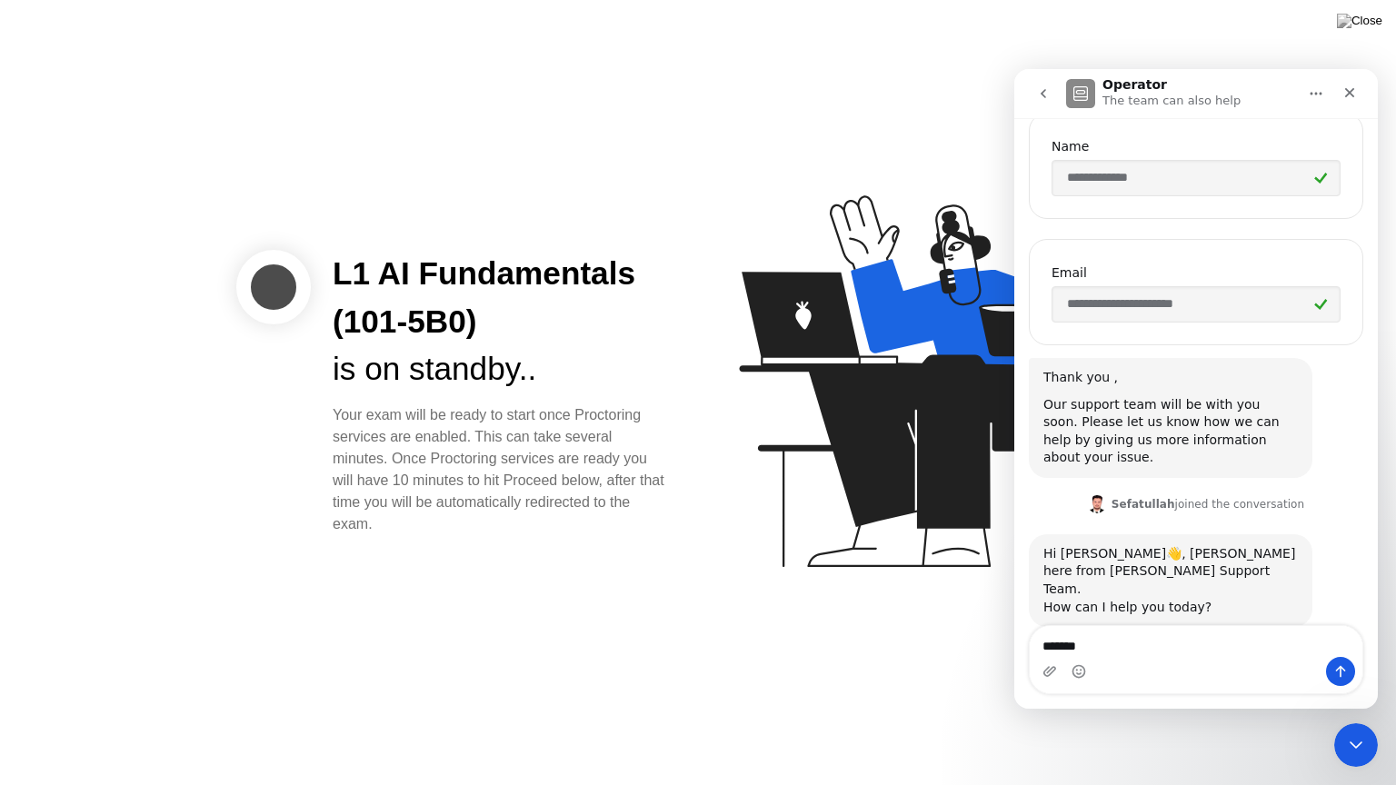
scroll to position [1029, 0]
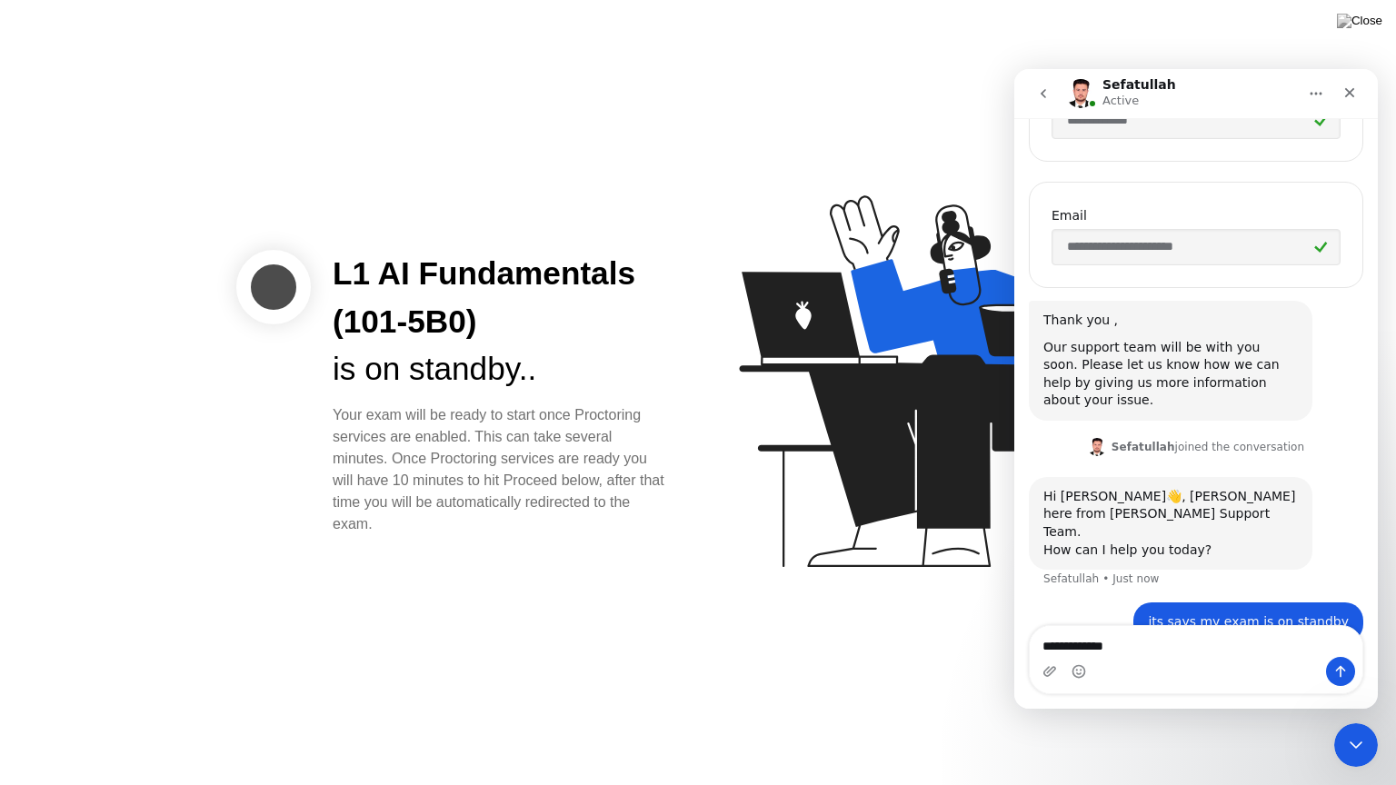
type textarea "**********"
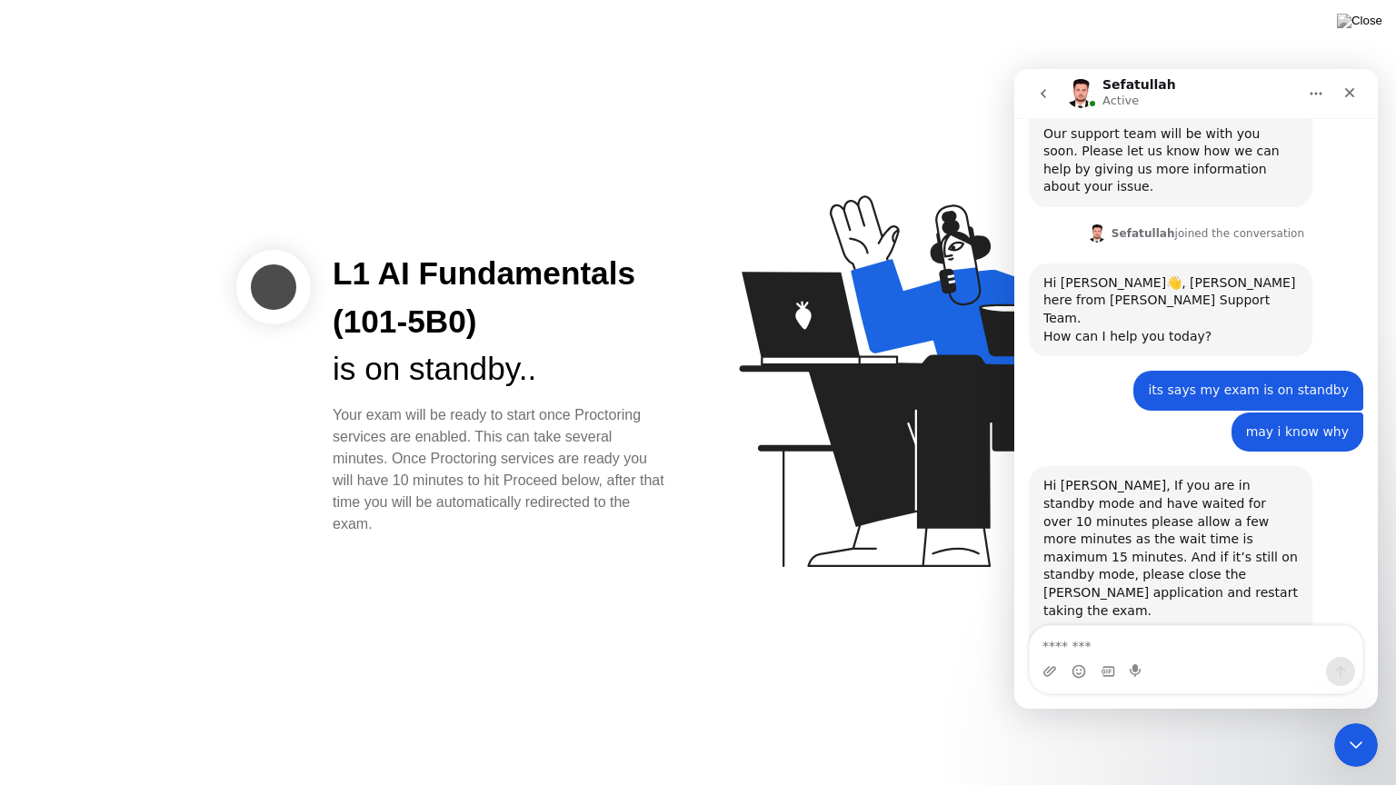
scroll to position [1258, 0]
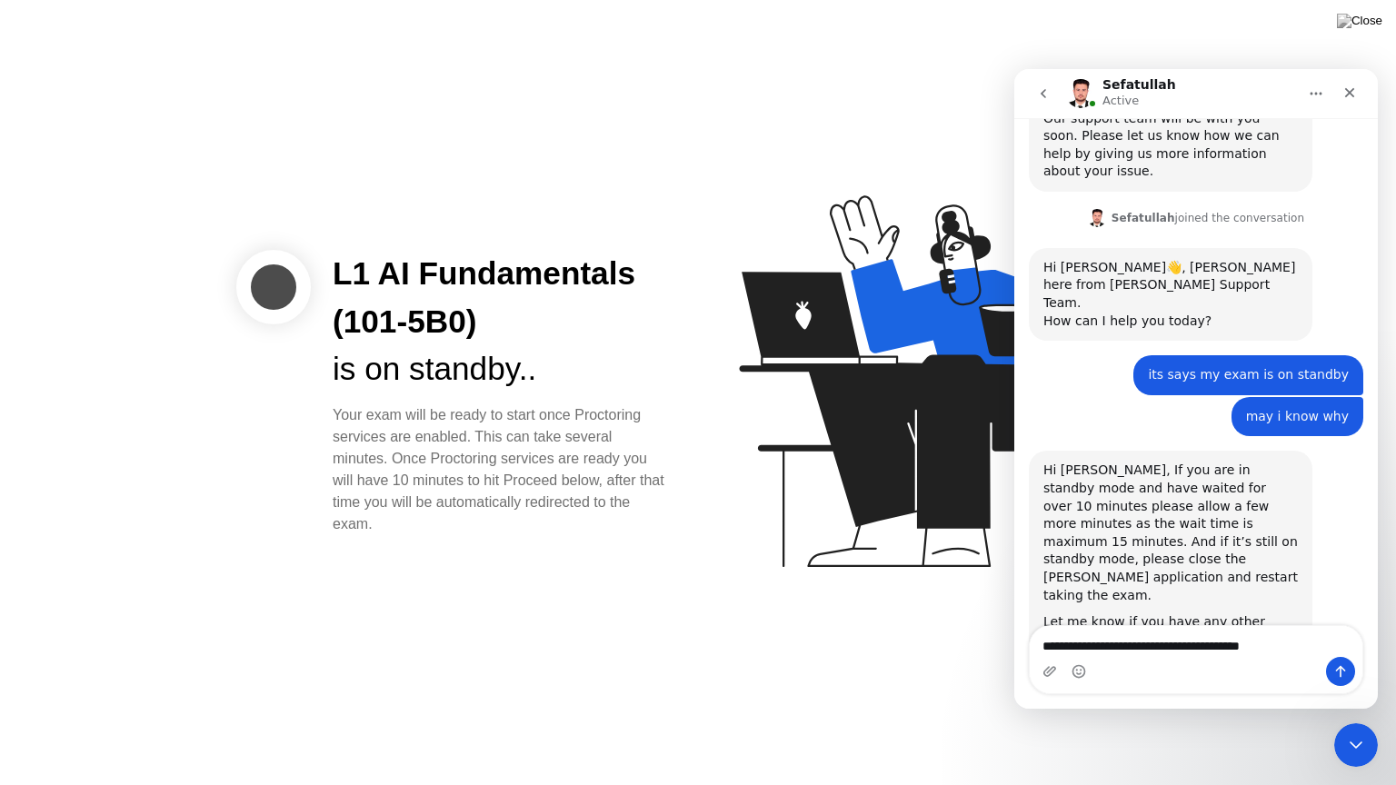
type textarea "**********"
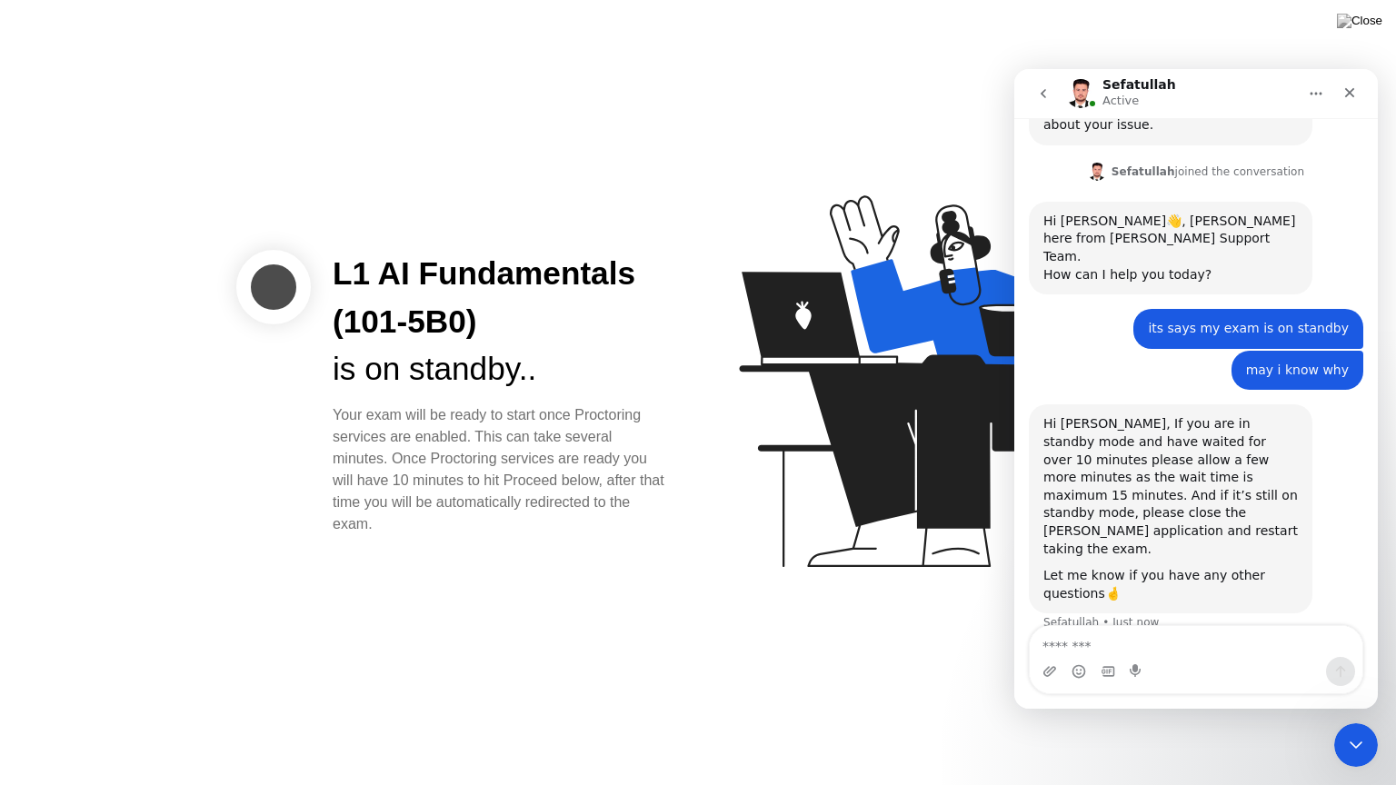
scroll to position [1329, 0]
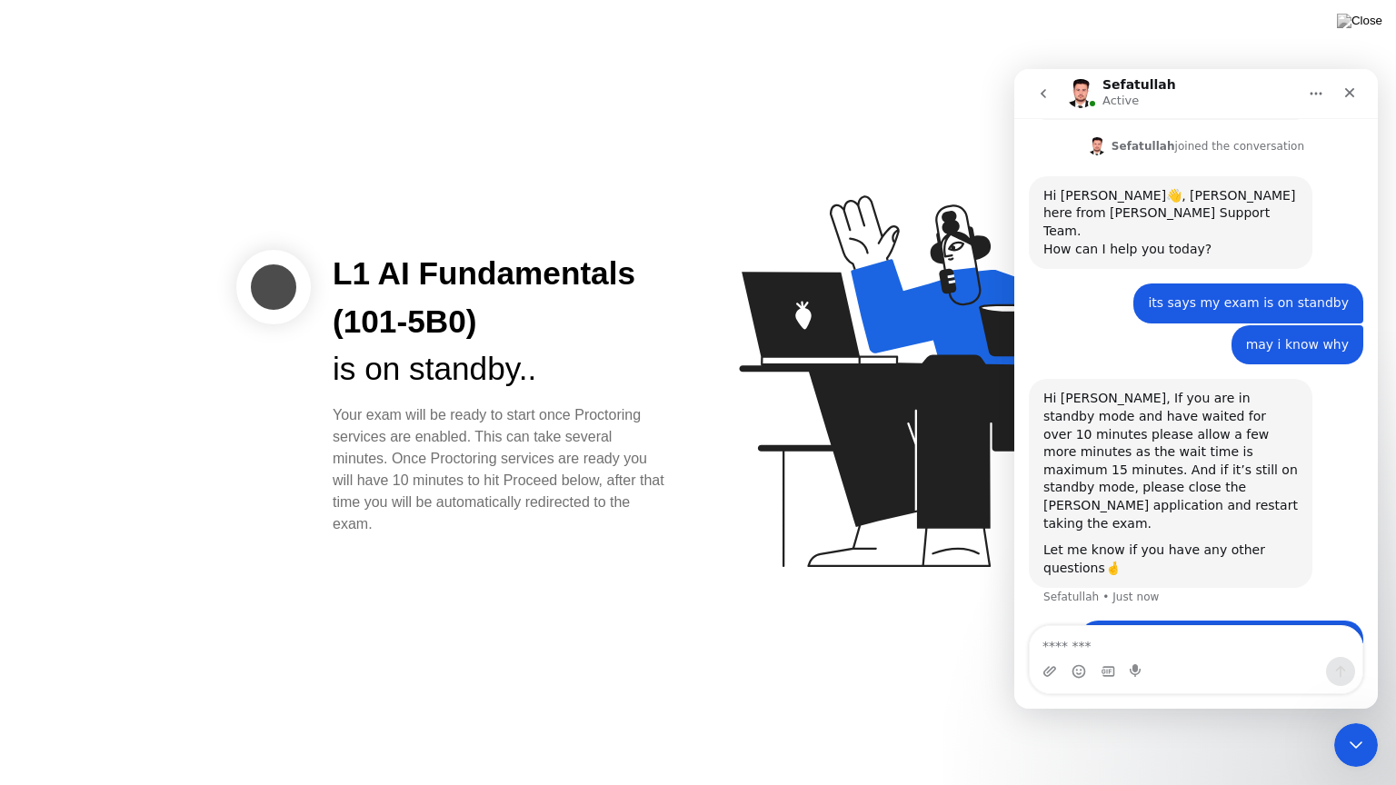
click at [1041, 91] on icon "go back" at bounding box center [1043, 93] width 15 height 15
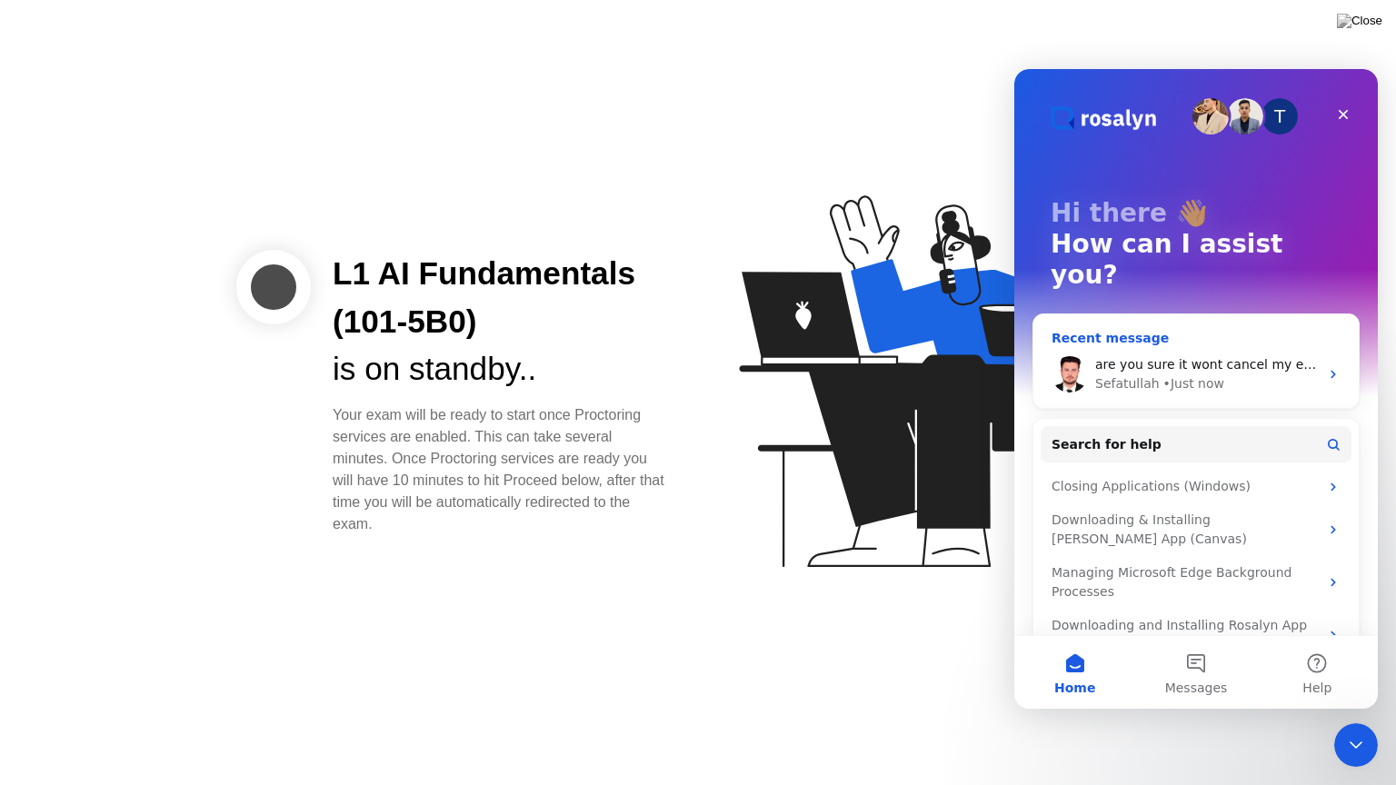
click at [1219, 374] on div "Sefatullah • Just now" at bounding box center [1207, 383] width 224 height 19
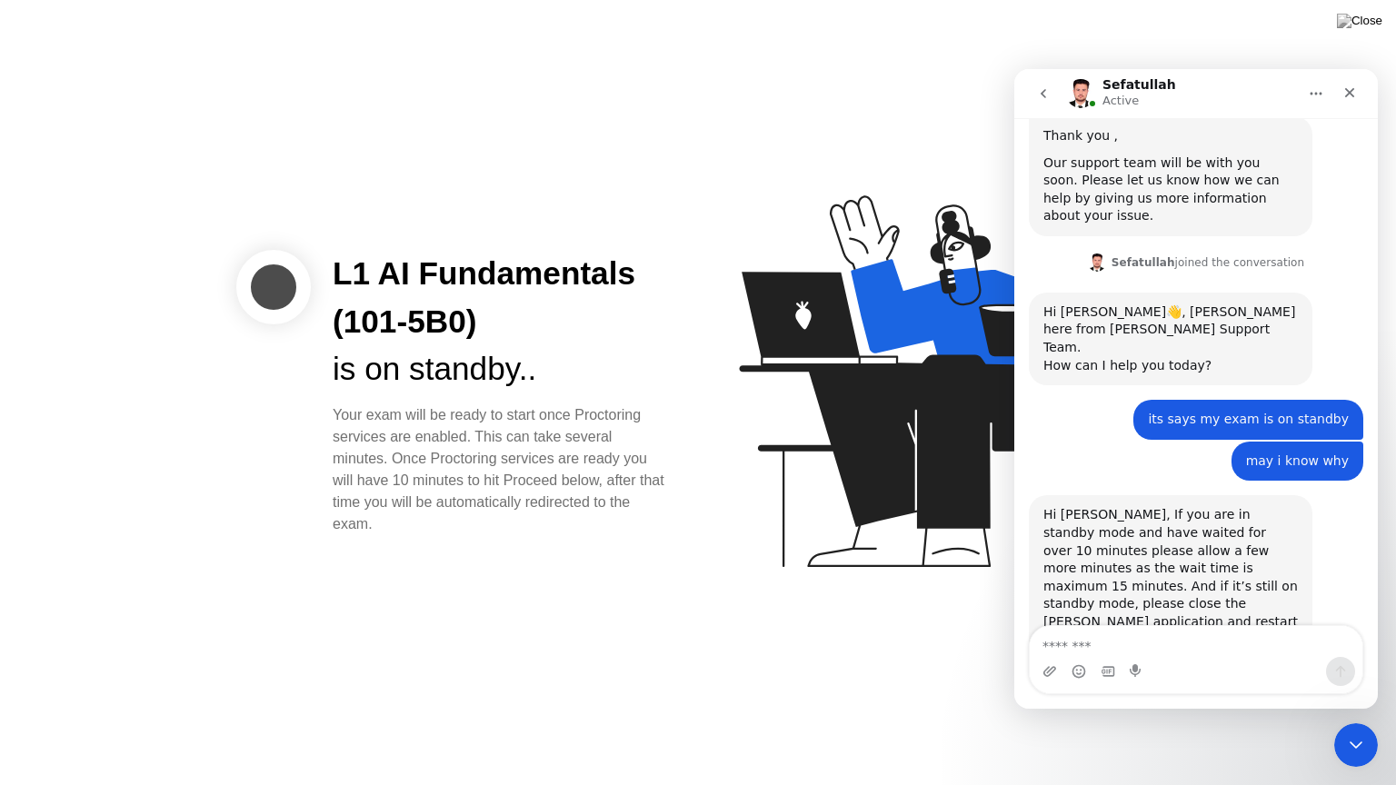
scroll to position [1329, 0]
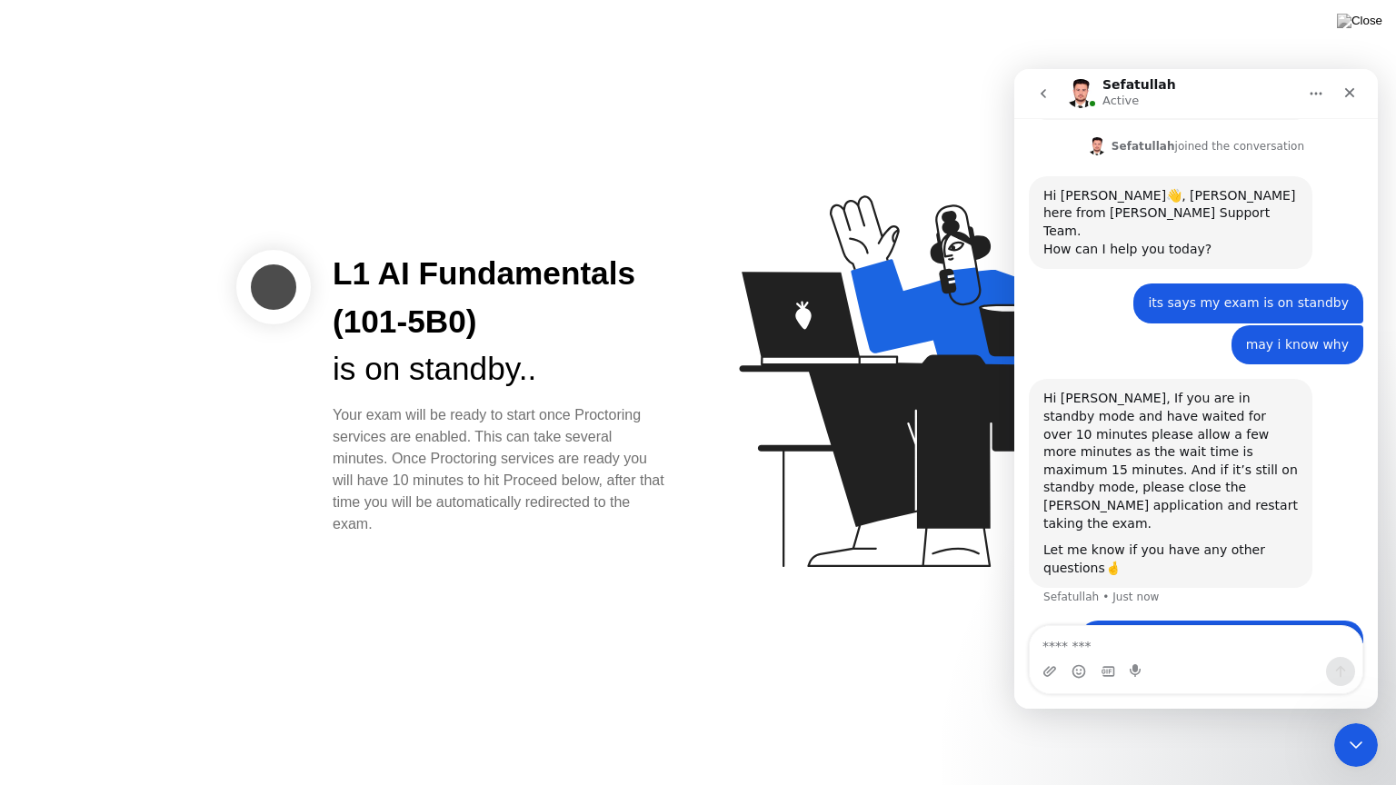
click at [1042, 96] on icon "go back" at bounding box center [1043, 93] width 15 height 15
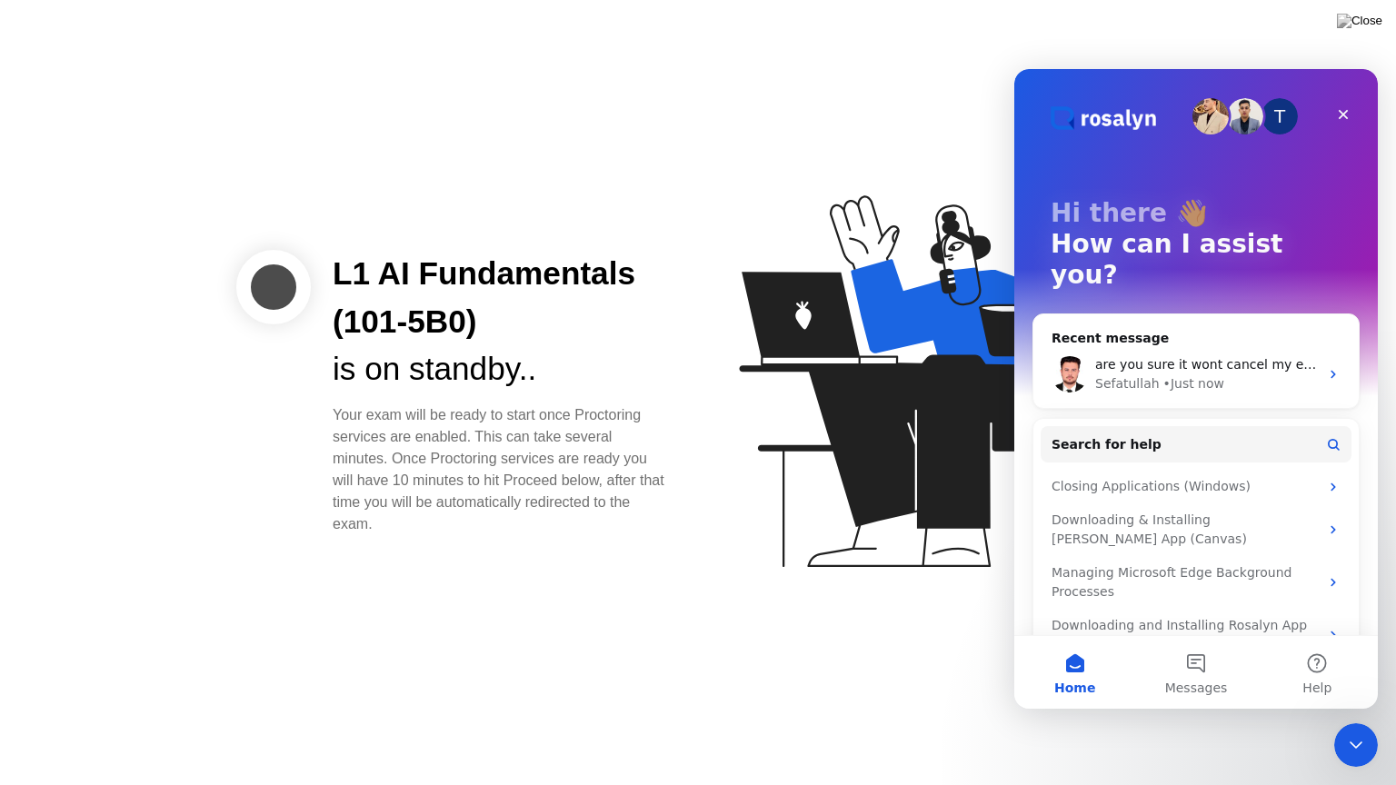
click at [737, 648] on div "L1 AI Fundamentals (101-5B0) is on standby.. Your exam will be ready to start o…" at bounding box center [698, 392] width 1396 height 785
drag, startPoint x: 274, startPoint y: 270, endPoint x: 834, endPoint y: 164, distance: 569.7
click at [469, 269] on div "L1 AI Fundamentals (101-5B0) is on standby.. Your exam will be ready to start o…" at bounding box center [463, 392] width 454 height 285
click at [364, 244] on div "L1 AI Fundamentals (101-5B0) is on standby.. Your exam will be ready to start o…" at bounding box center [698, 392] width 1396 height 785
click at [486, 331] on div "L1 AI Fundamentals (101-5B0)" at bounding box center [501, 298] width 336 height 96
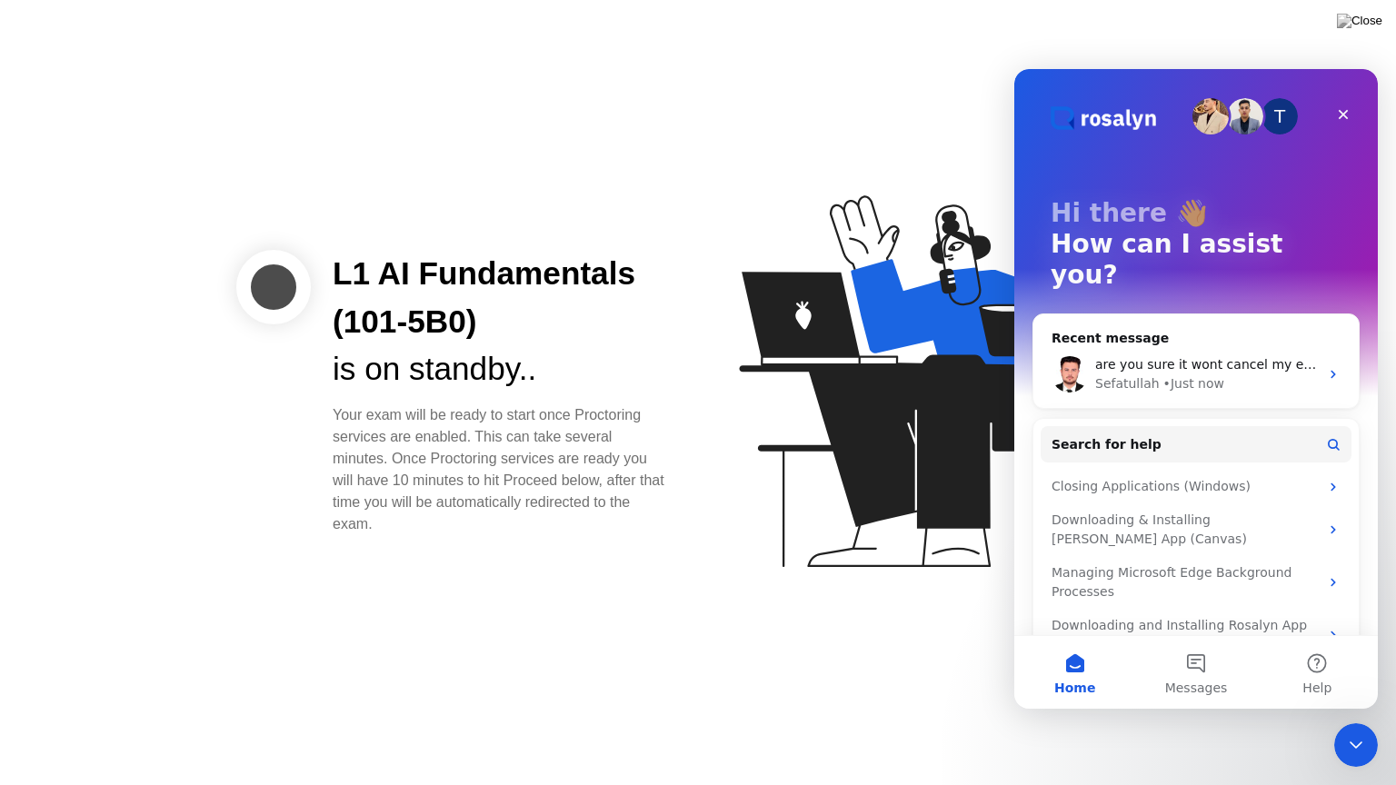
drag, startPoint x: 514, startPoint y: 334, endPoint x: 412, endPoint y: 319, distance: 103.8
click at [313, 238] on div "L1 AI Fundamentals (101-5B0) is on standby.. Your exam will be ready to start o…" at bounding box center [698, 392] width 1396 height 785
click at [562, 363] on div "is on standby.." at bounding box center [501, 369] width 336 height 48
drag, startPoint x: 578, startPoint y: 388, endPoint x: 318, endPoint y: 261, distance: 289.3
click at [318, 261] on div "L1 AI Fundamentals (101-5B0) is on standby.. Your exam will be ready to start o…" at bounding box center [501, 392] width 380 height 285
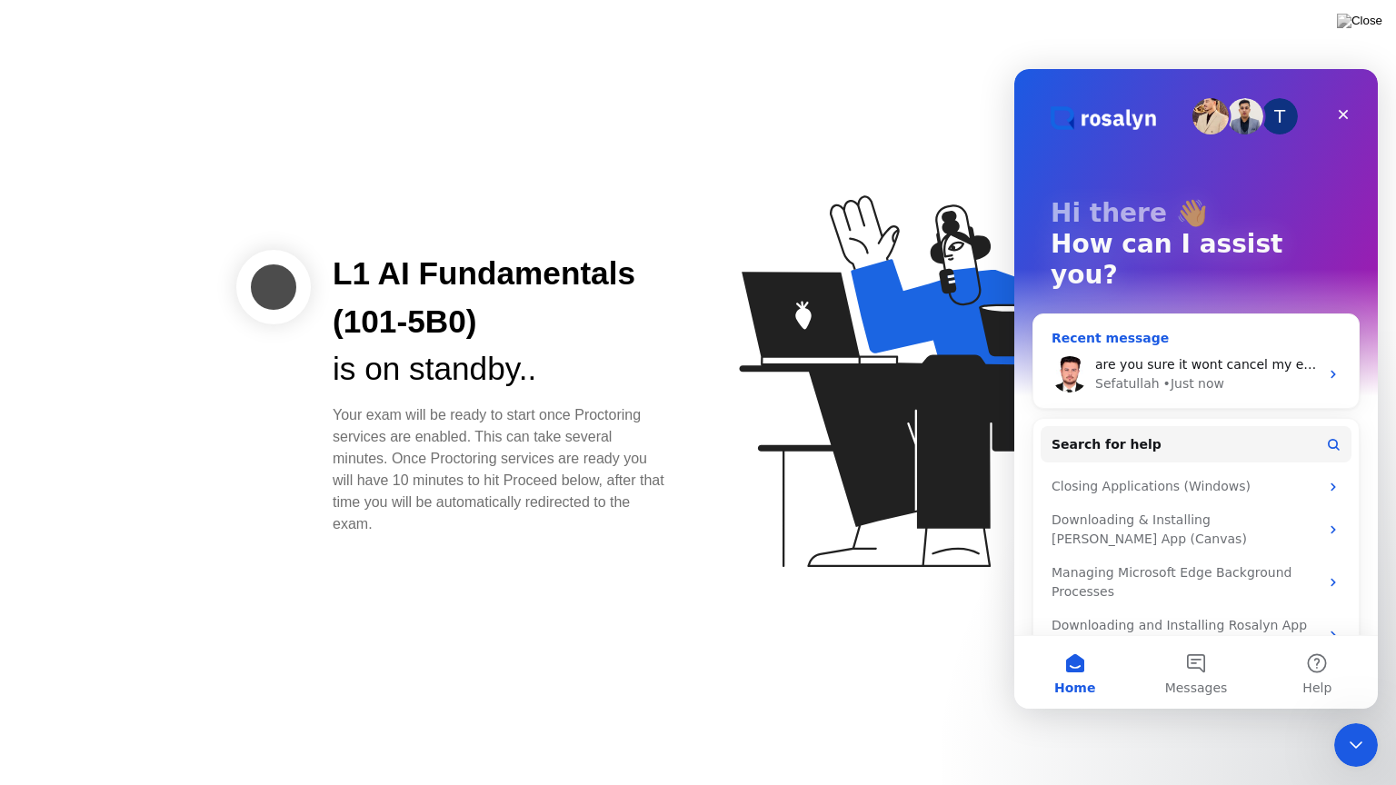
click at [1209, 341] on div "are you sure it wont cancel my exam attempt? [PERSON_NAME] • Just now" at bounding box center [1195, 374] width 325 height 67
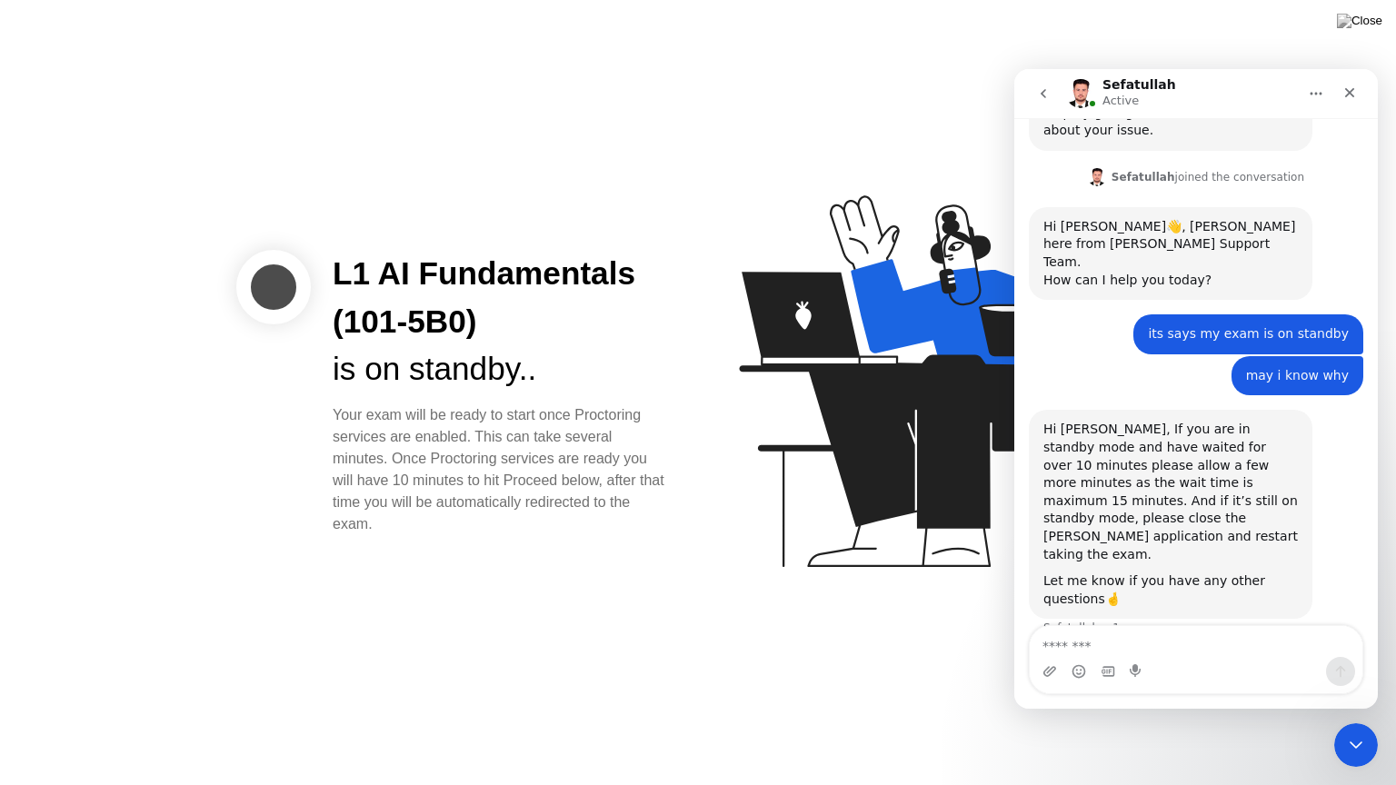
scroll to position [1399, 0]
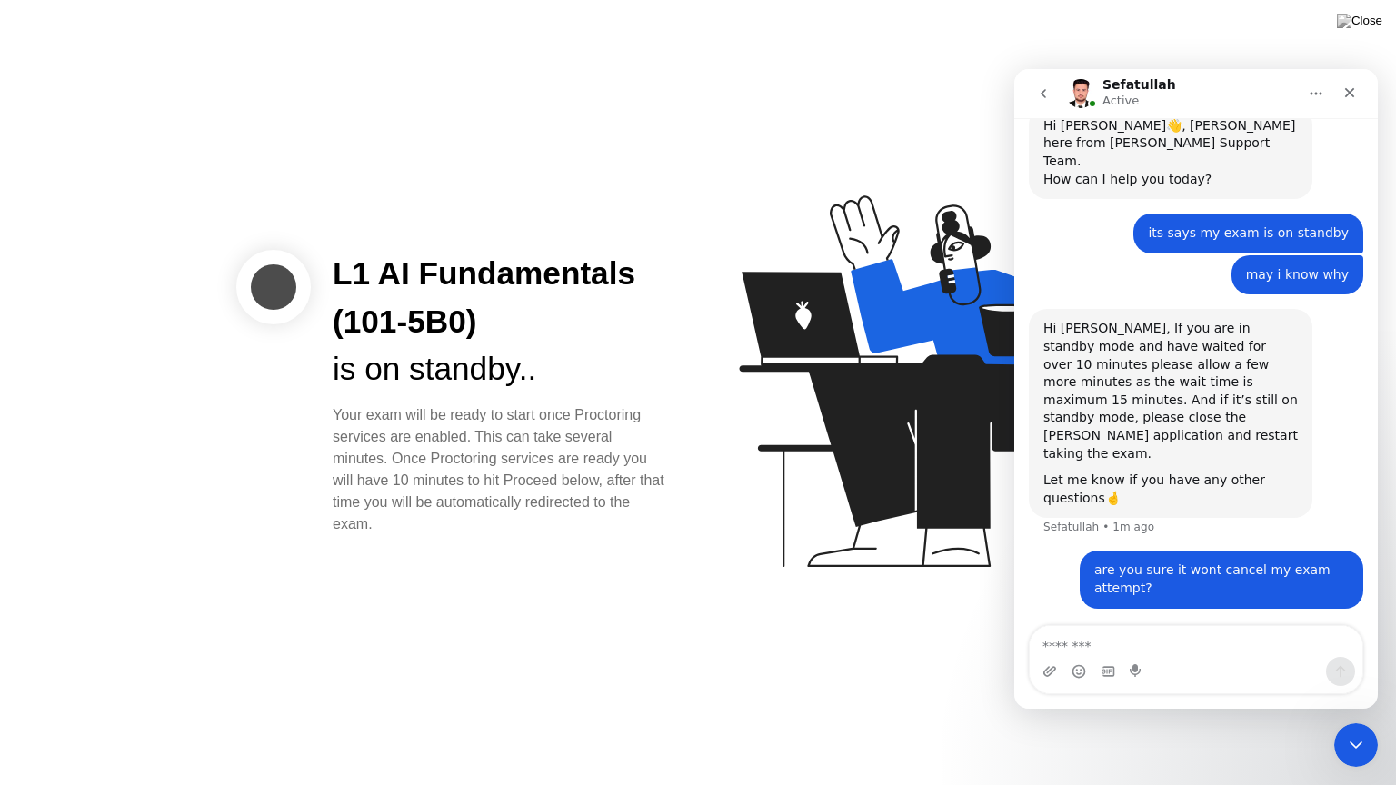
click at [735, 204] on icon at bounding box center [925, 389] width 469 height 465
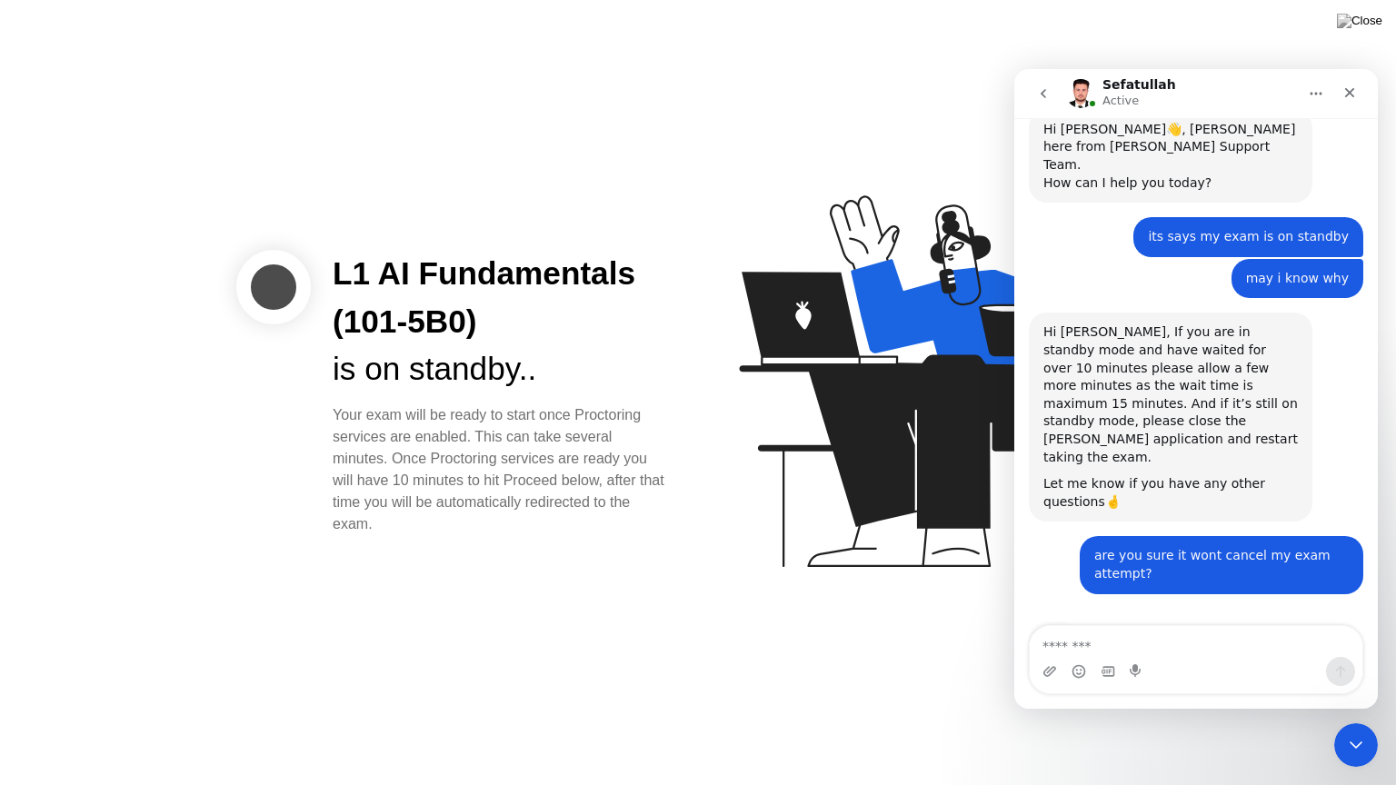
drag, startPoint x: 433, startPoint y: 541, endPoint x: 332, endPoint y: 251, distance: 306.9
click at [332, 251] on div "L1 AI Fundamentals (101-5B0) is on standby.. Your exam will be ready to start o…" at bounding box center [698, 392] width 1396 height 785
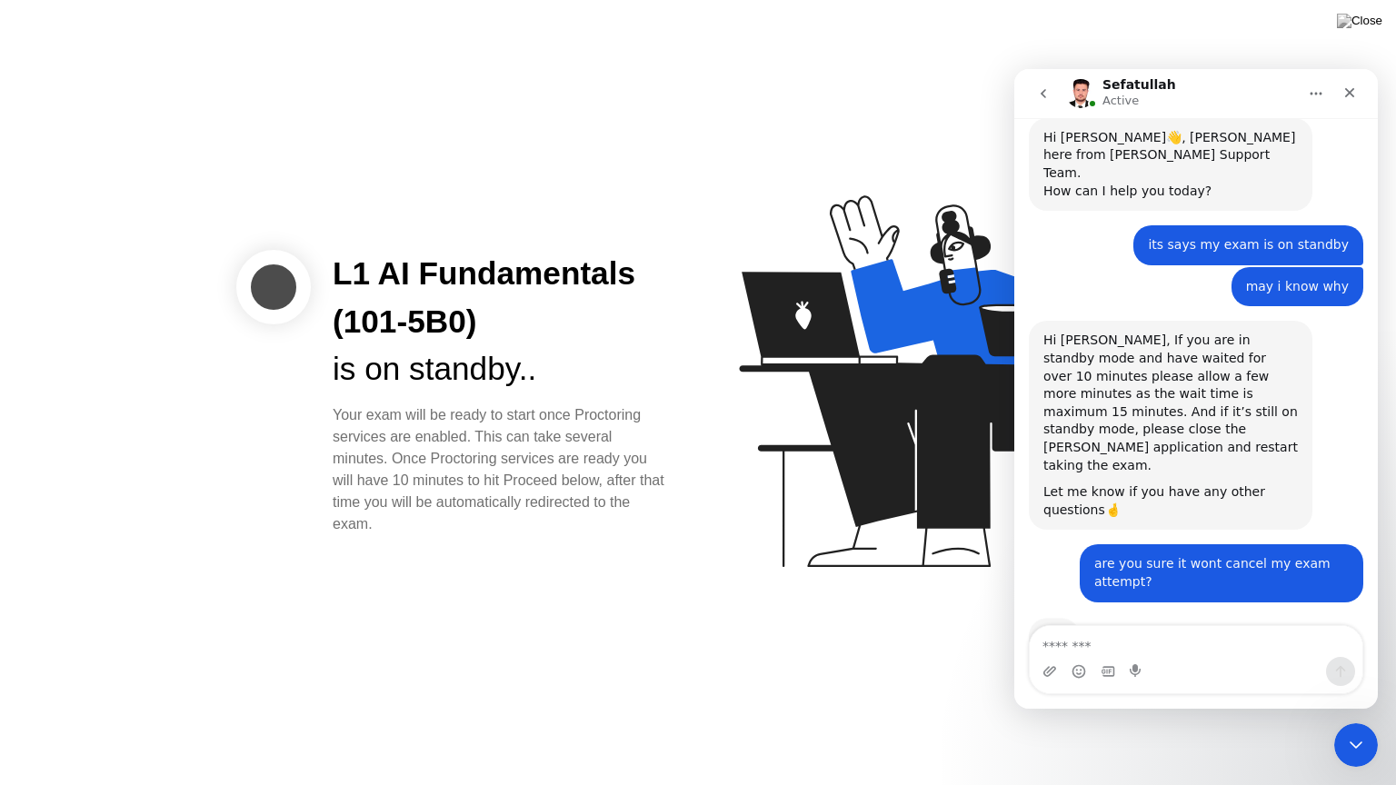
scroll to position [1384, 0]
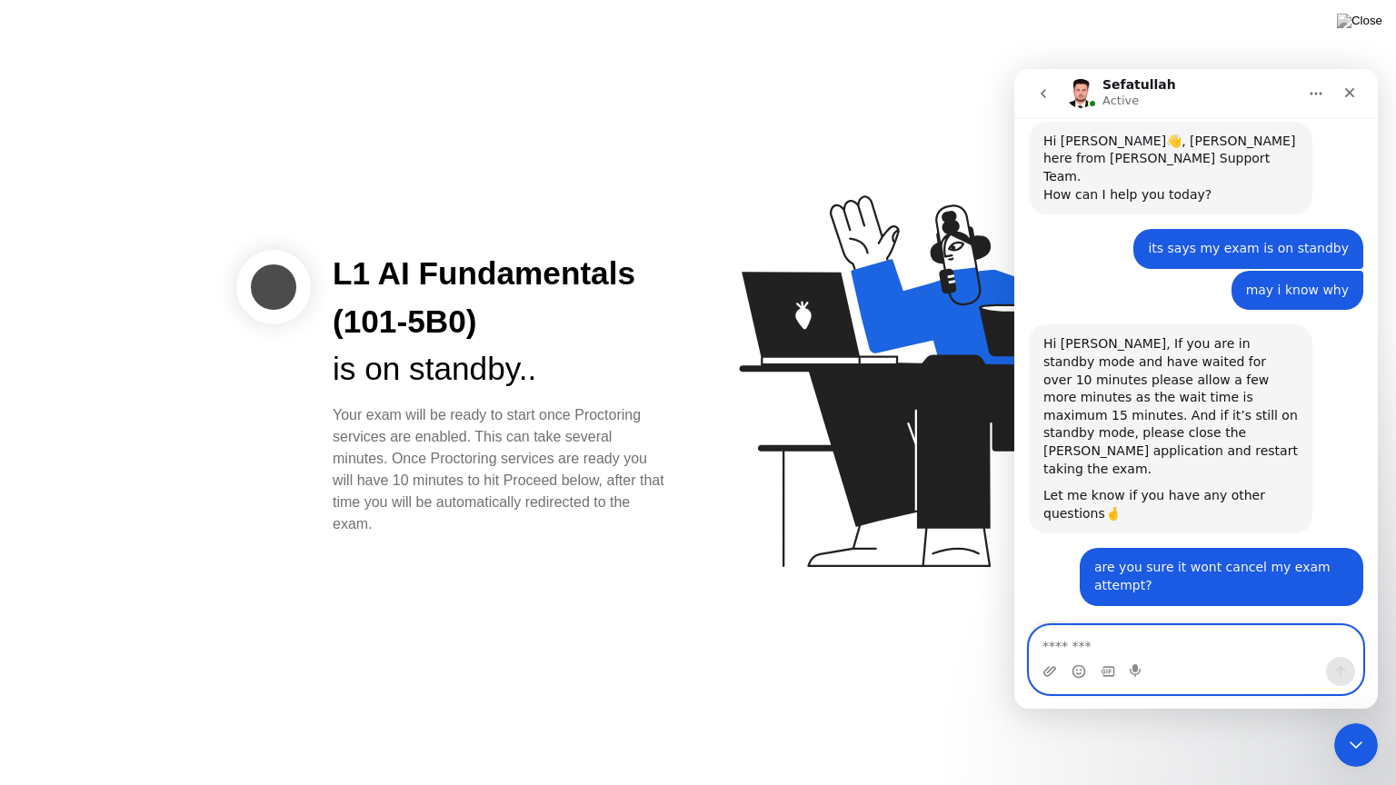
click at [1070, 651] on textarea "Message…" at bounding box center [1196, 641] width 333 height 31
type textarea "*"
type textarea "**********"
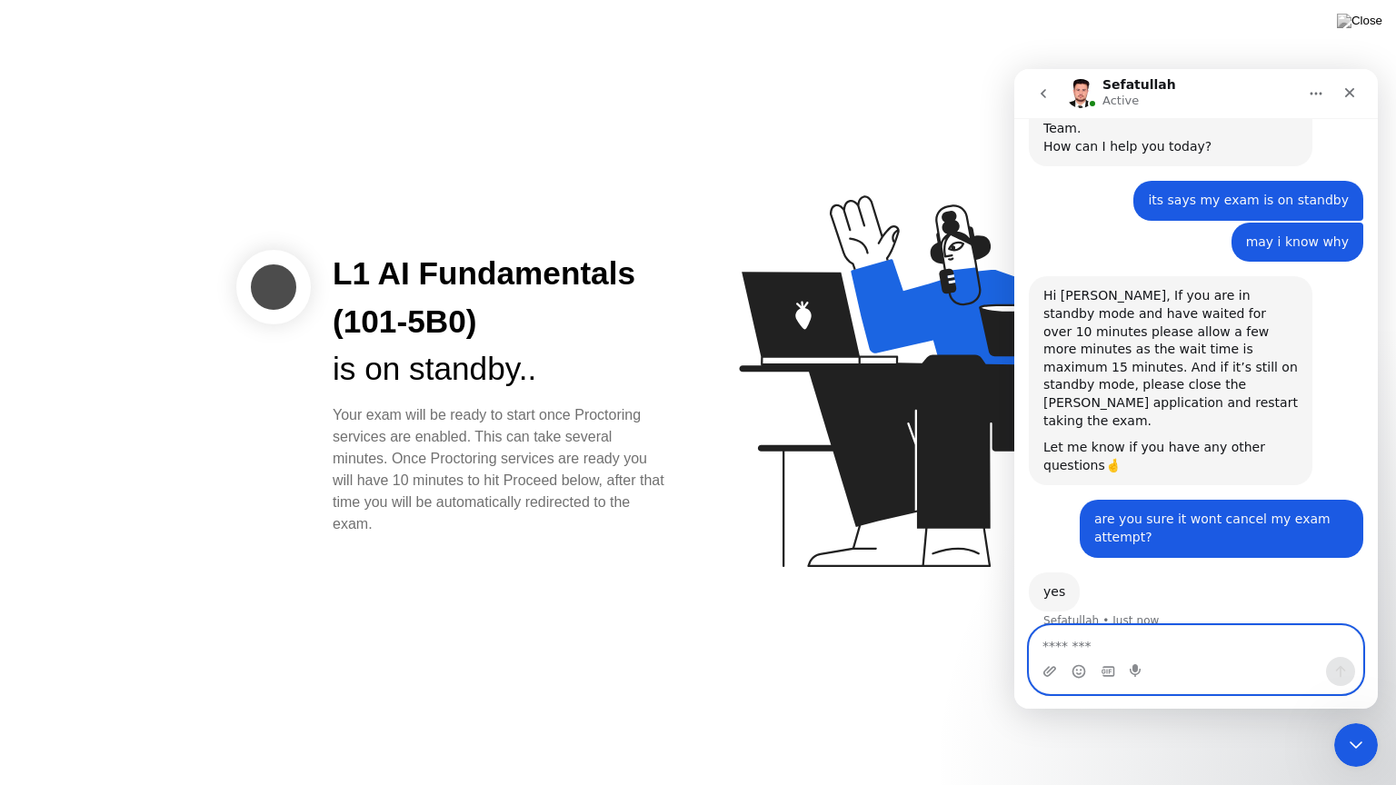
scroll to position [1437, 0]
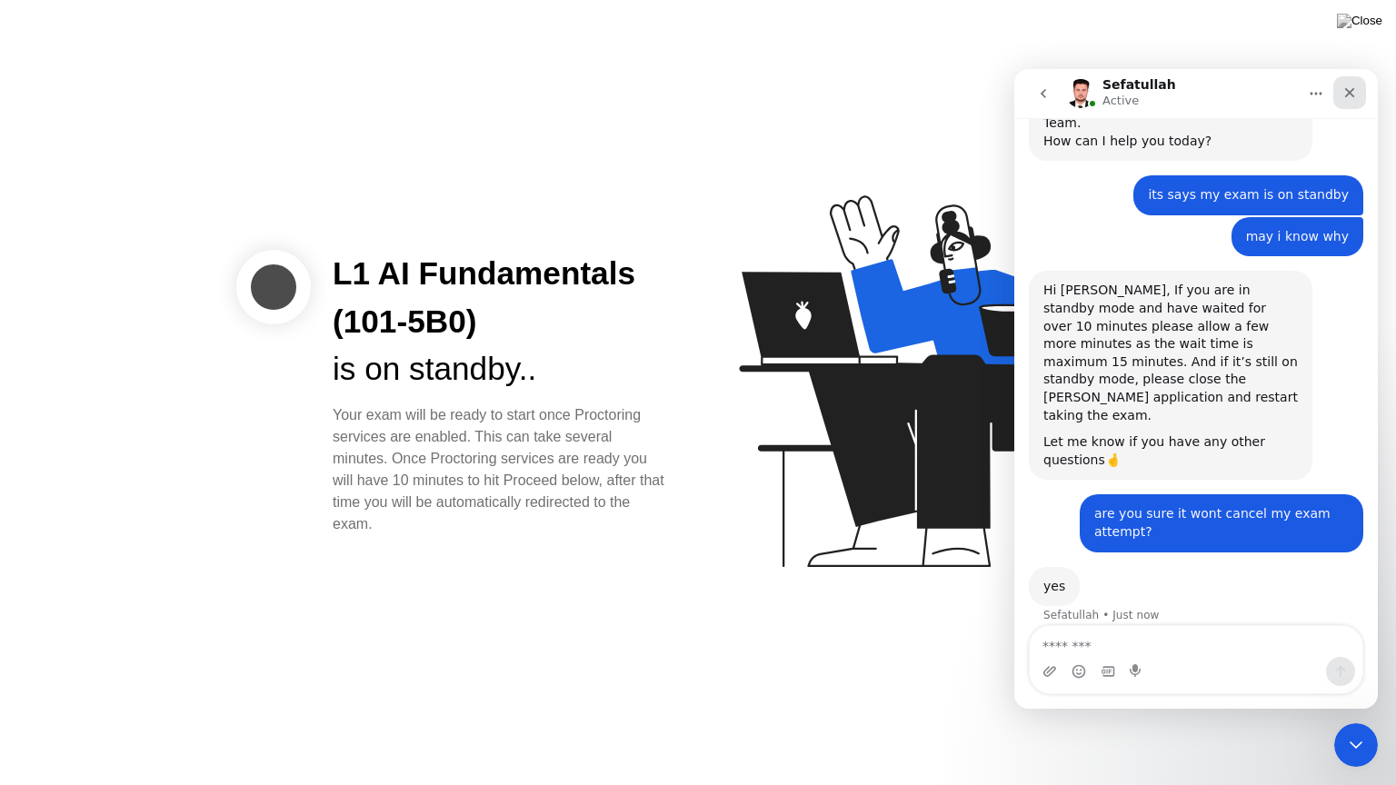
click at [1334, 93] on div "Close" at bounding box center [1349, 92] width 33 height 33
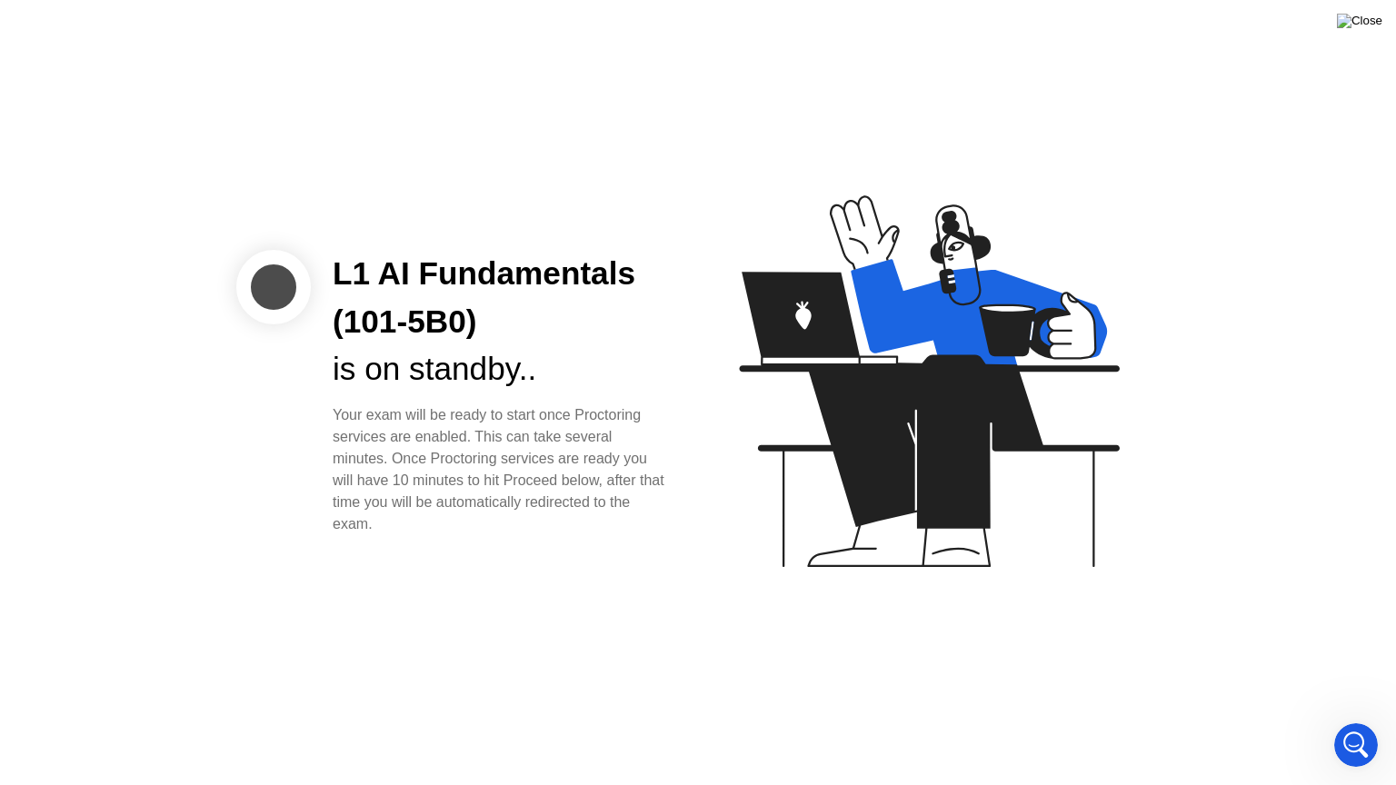
scroll to position [0, 0]
click at [1374, 28] on img at bounding box center [1359, 21] width 45 height 15
